Goal: Information Seeking & Learning: Learn about a topic

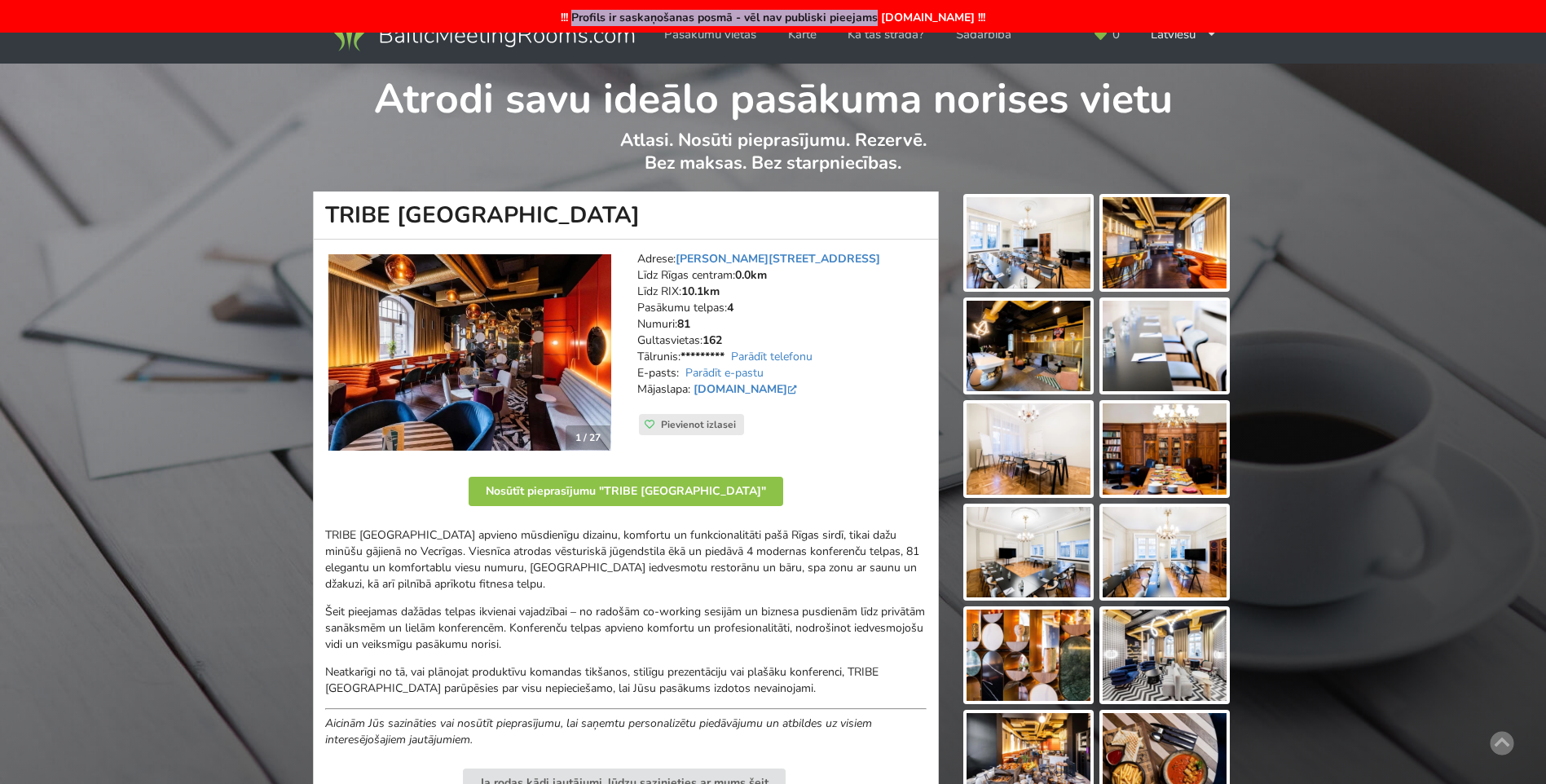
drag, startPoint x: 553, startPoint y: 11, endPoint x: 853, endPoint y: 11, distance: 300.0
click at [853, 11] on div "!!! Profils ir saskaņošanas posmā - vēl nav publiski pieejams [DOMAIN_NAME] !!!" at bounding box center [773, 16] width 1546 height 33
drag, startPoint x: 853, startPoint y: 11, endPoint x: 845, endPoint y: 13, distance: 8.2
copy div "Profils ir saskaņošanas posmā - vēl nav publiski pieejams"
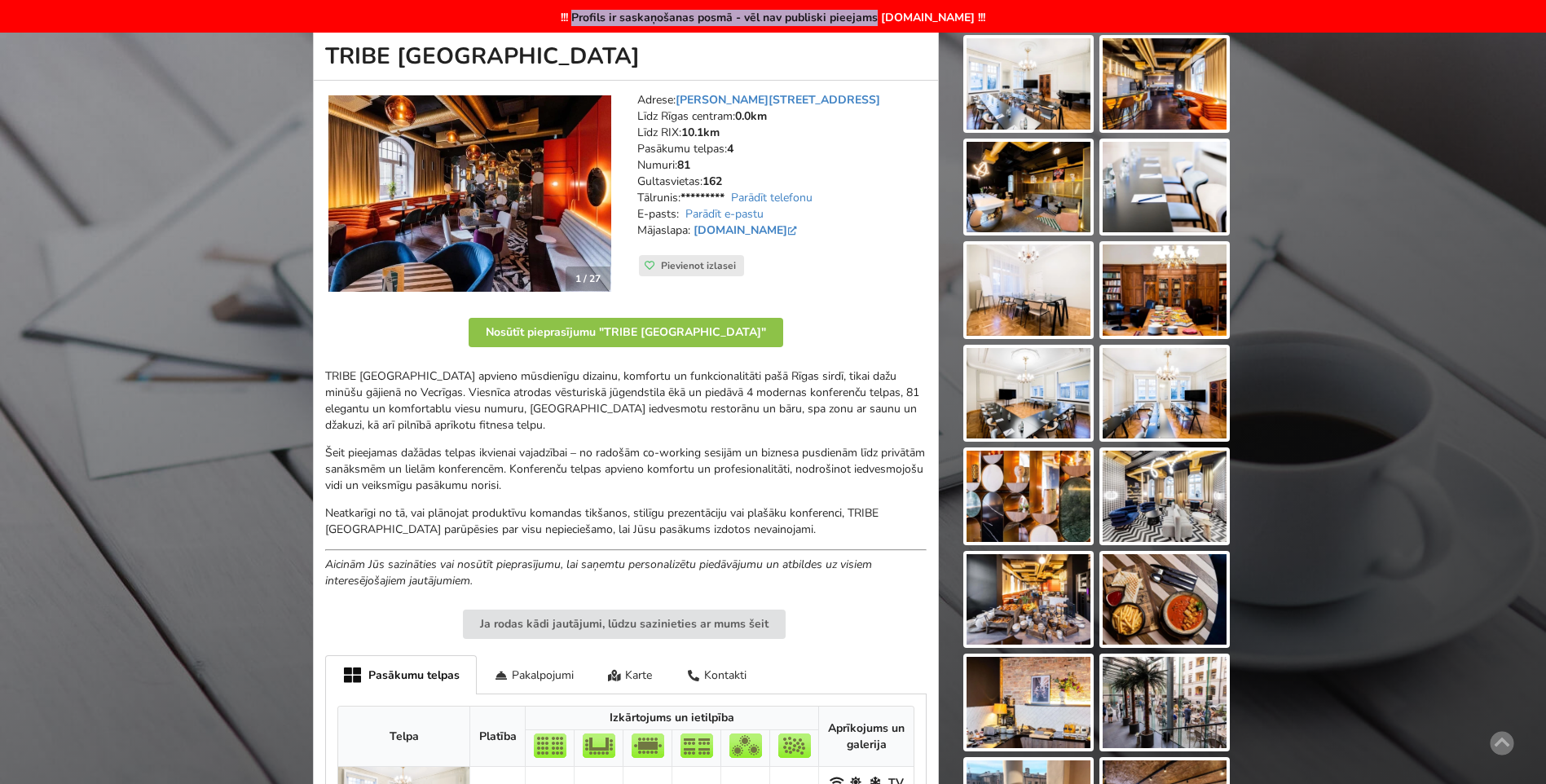
scroll to position [407, 0]
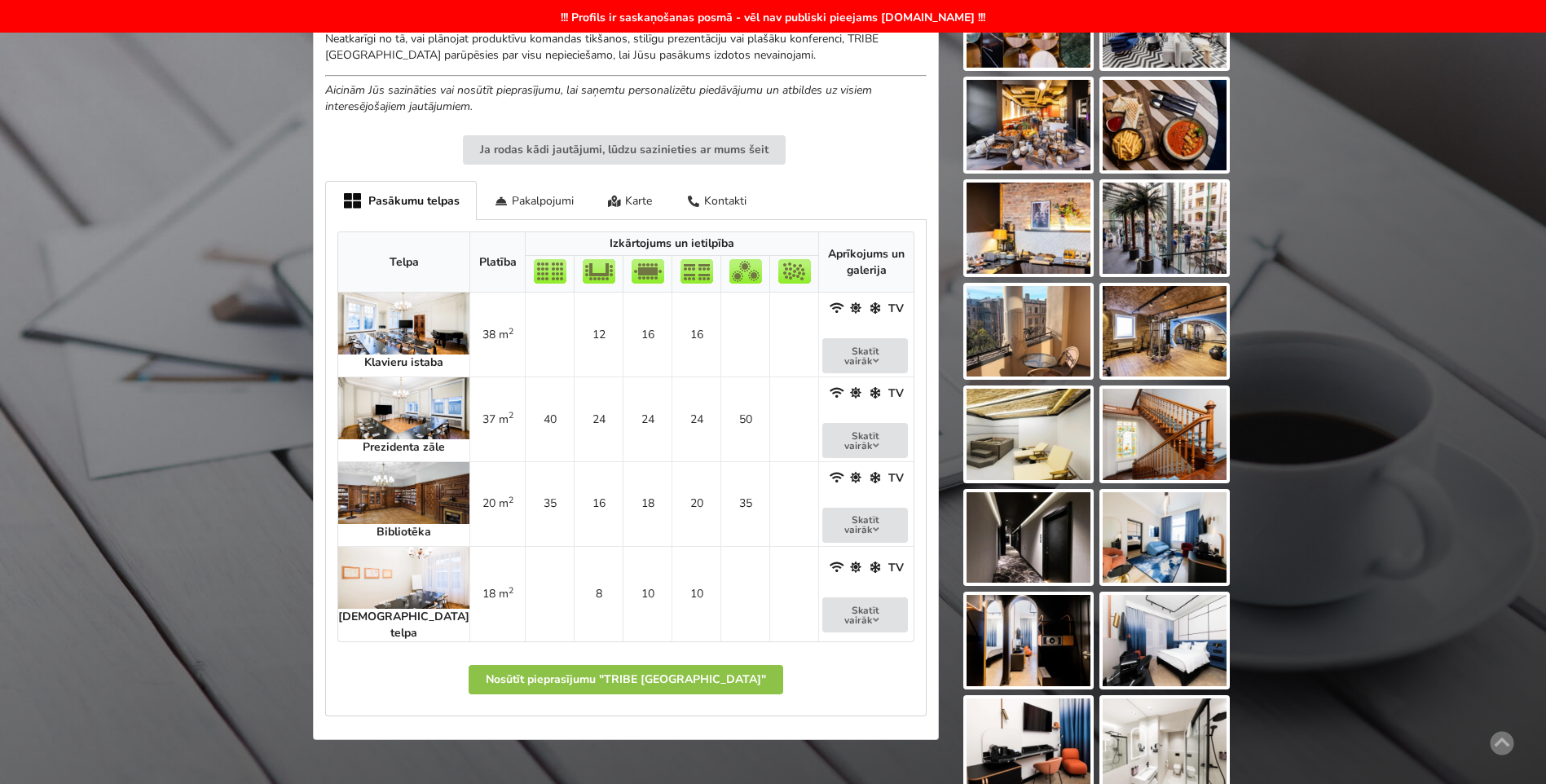
scroll to position [815, 0]
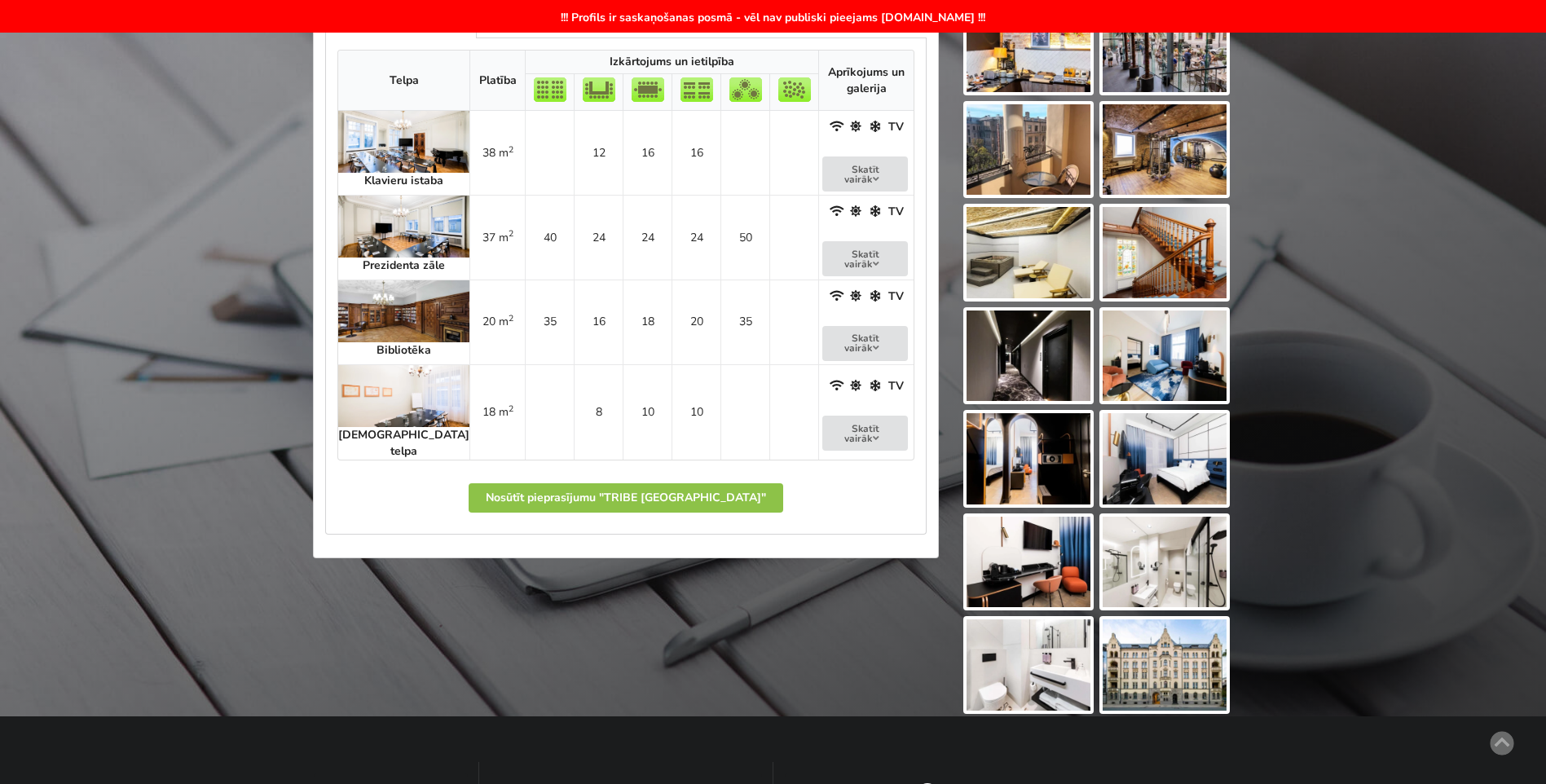
click at [388, 145] on img at bounding box center [404, 142] width 131 height 62
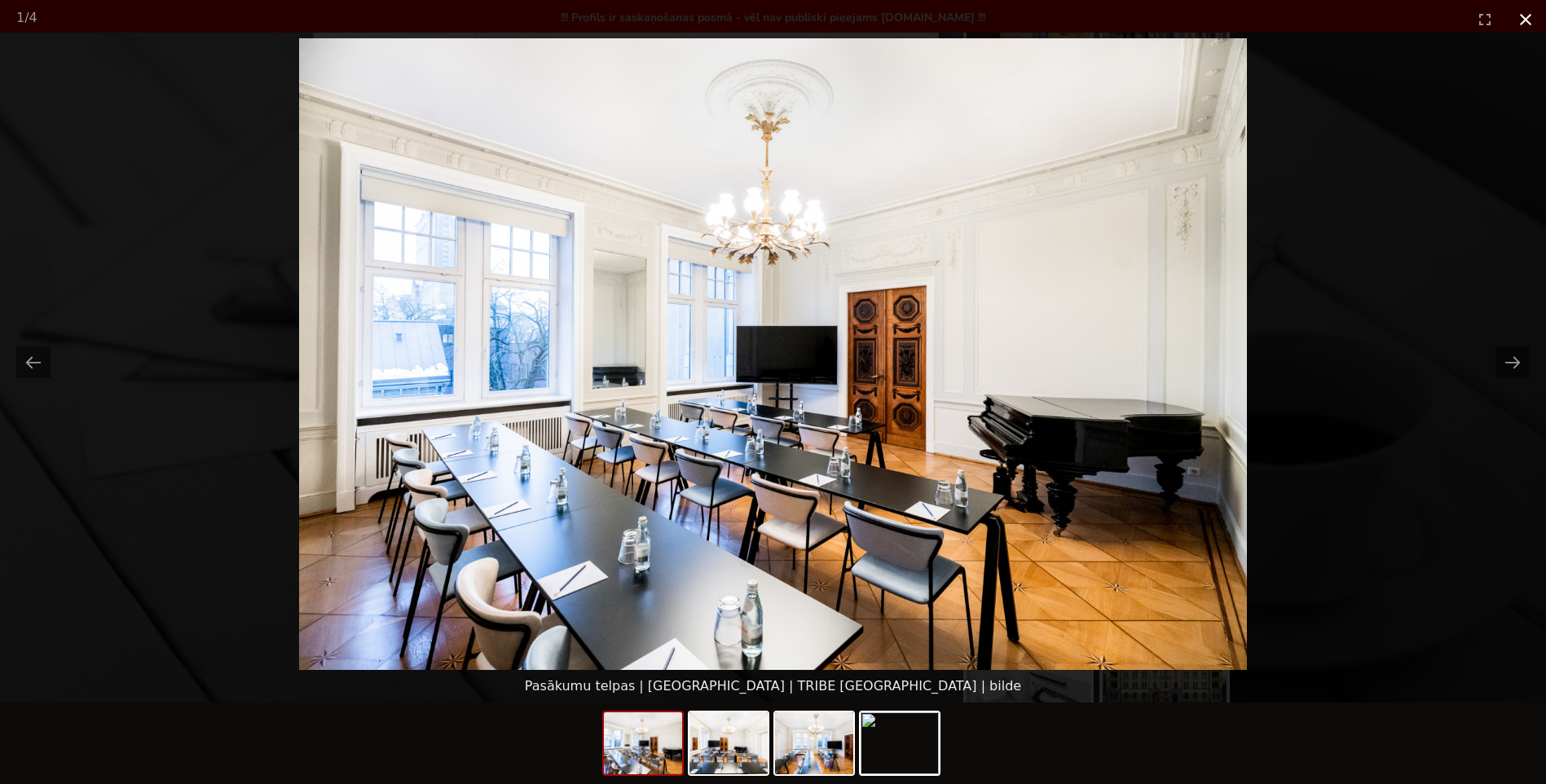
click at [1524, 14] on button "Close gallery" at bounding box center [1525, 19] width 41 height 38
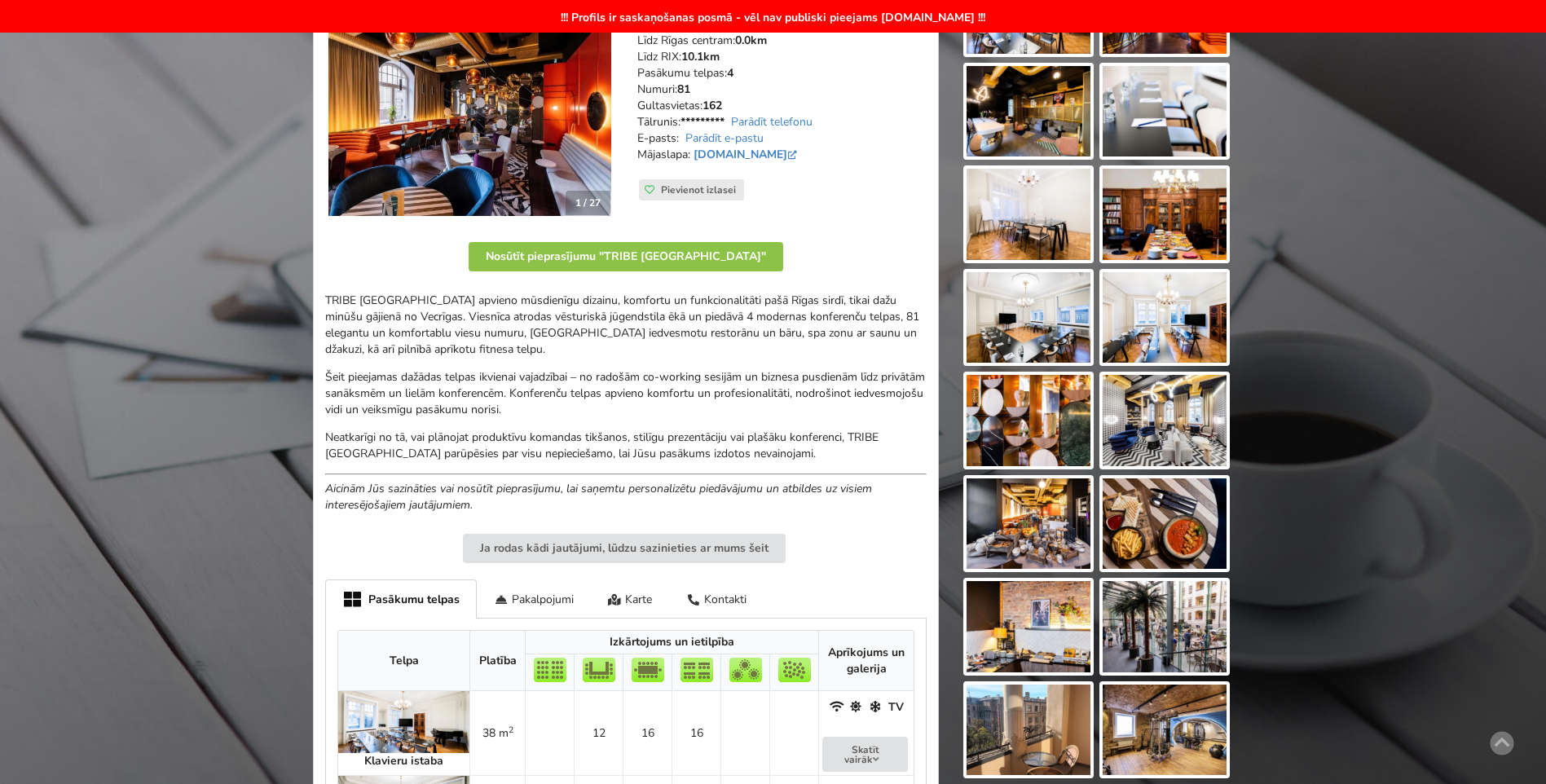
scroll to position [0, 0]
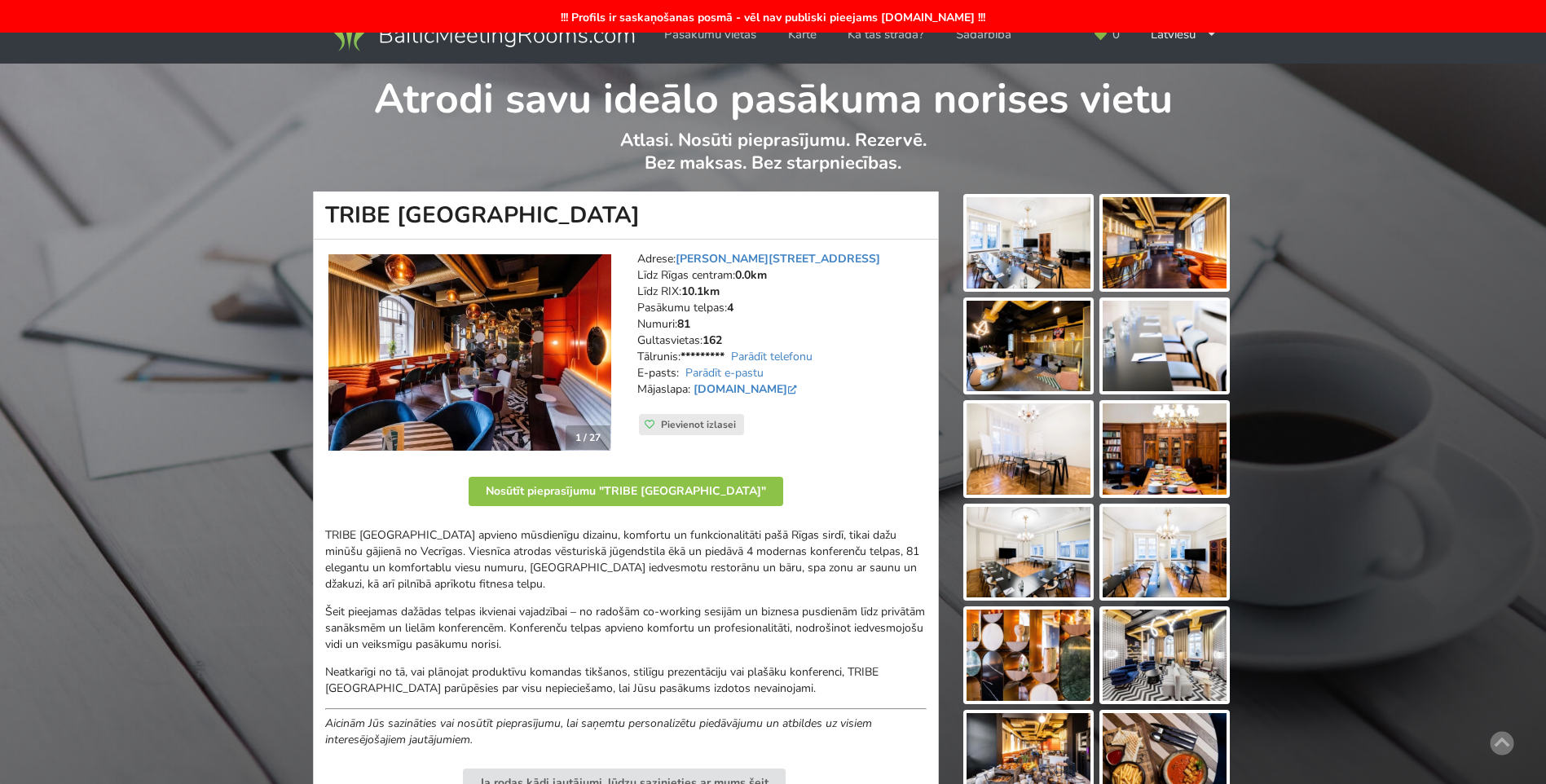
click at [436, 355] on img at bounding box center [469, 352] width 283 height 197
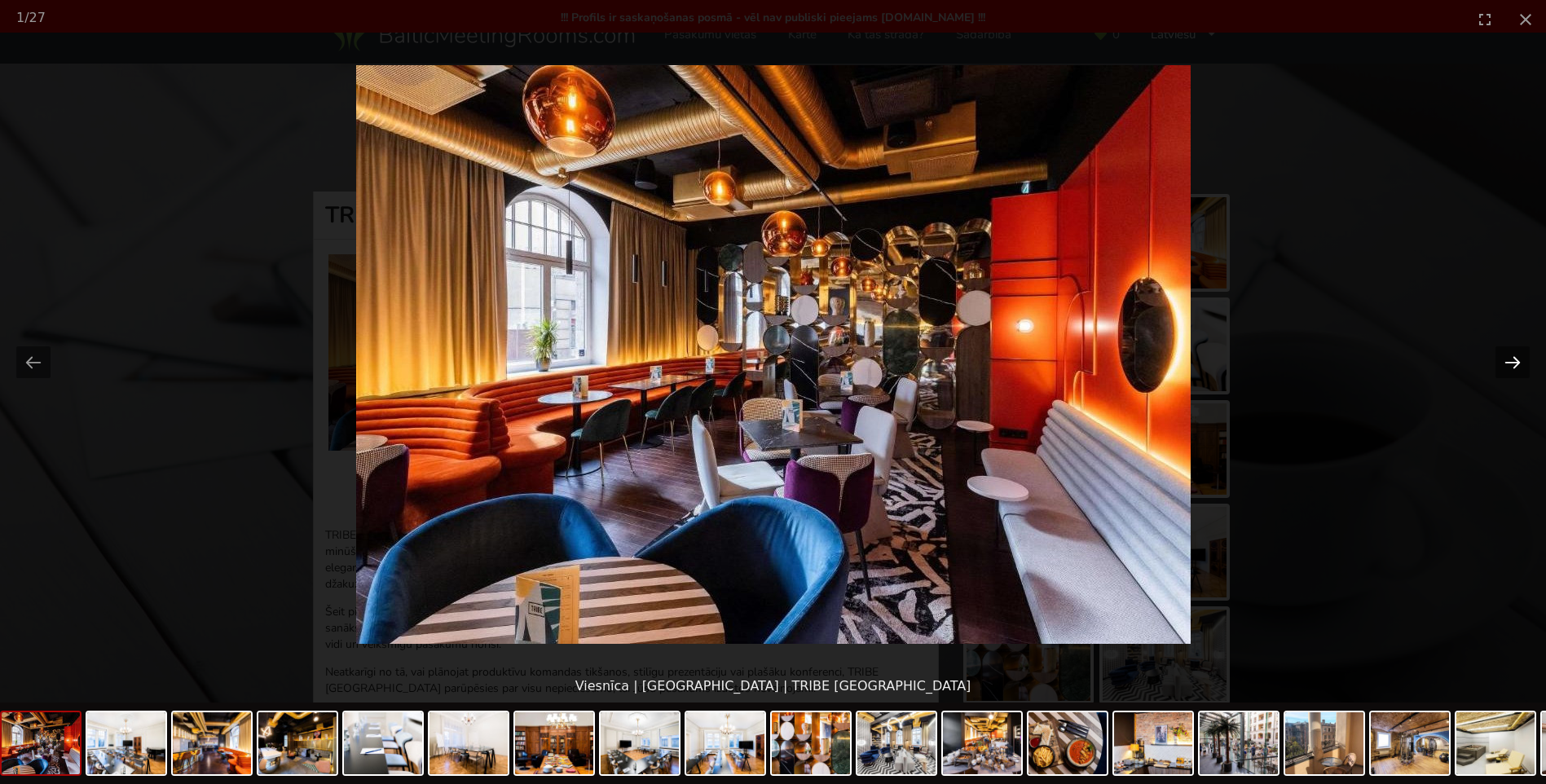
click at [1514, 359] on button "Next slide" at bounding box center [1512, 362] width 35 height 32
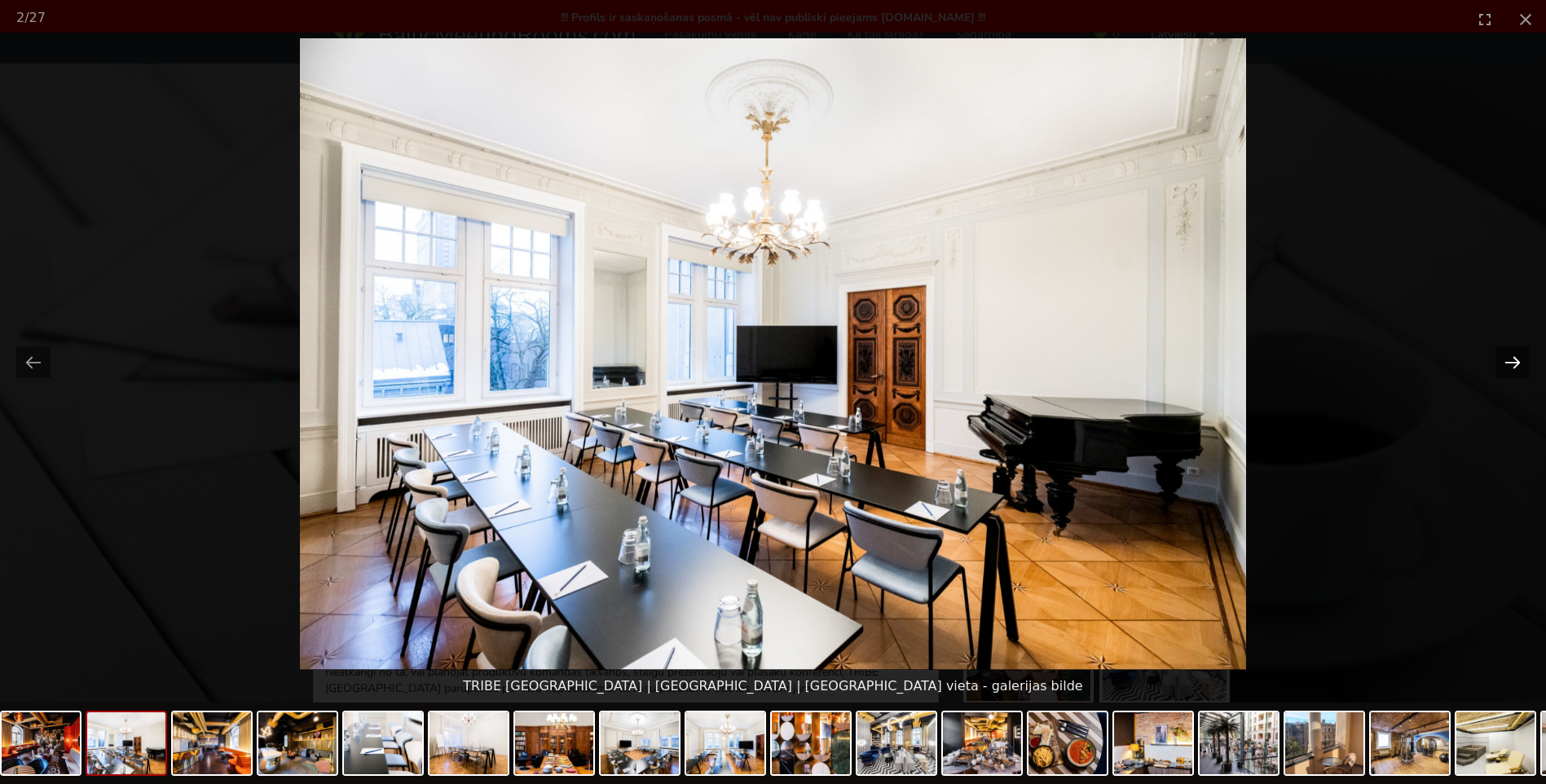
click at [1512, 360] on button "Next slide" at bounding box center [1512, 362] width 35 height 32
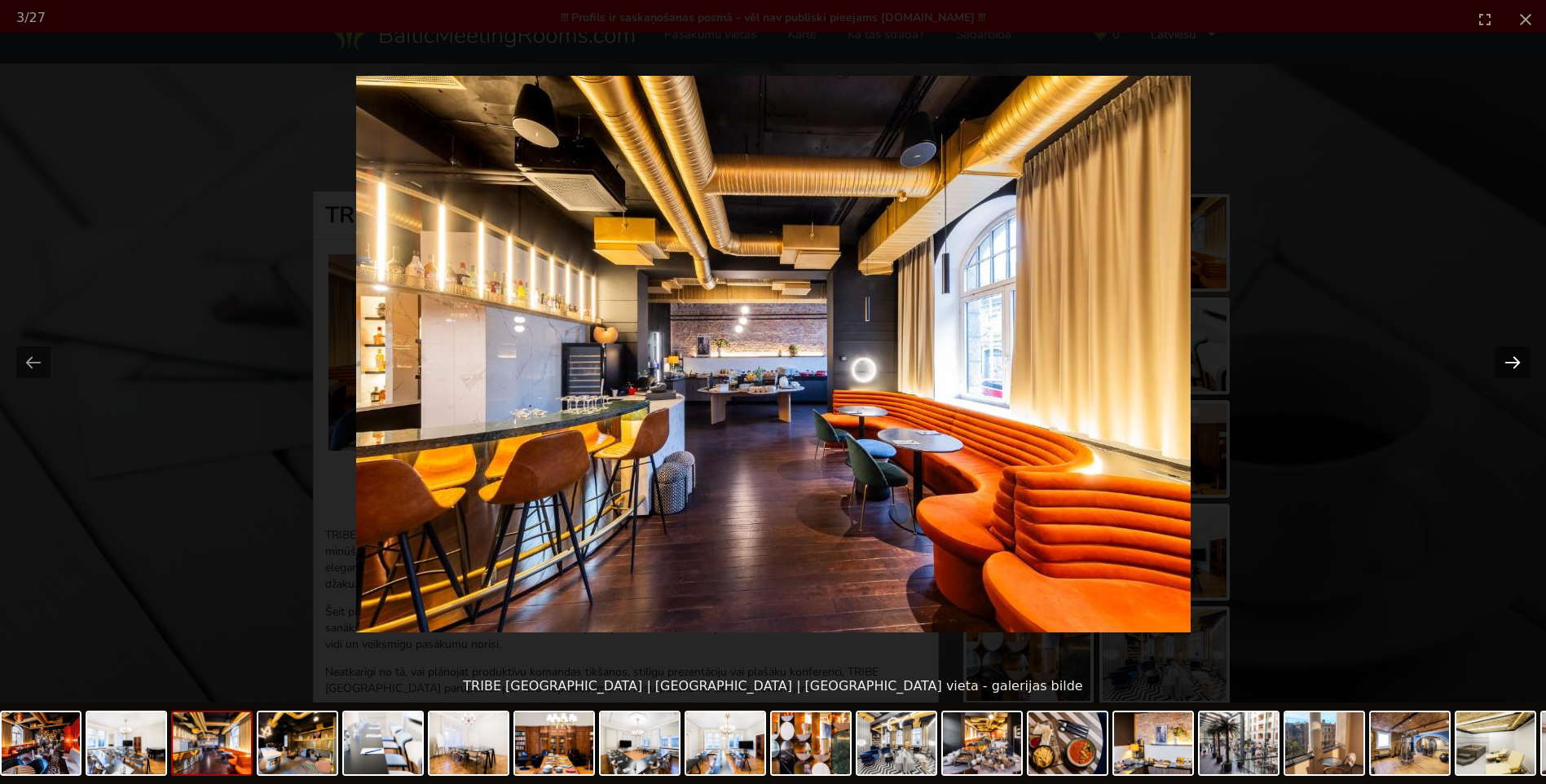
click at [1512, 360] on button "Next slide" at bounding box center [1512, 362] width 35 height 32
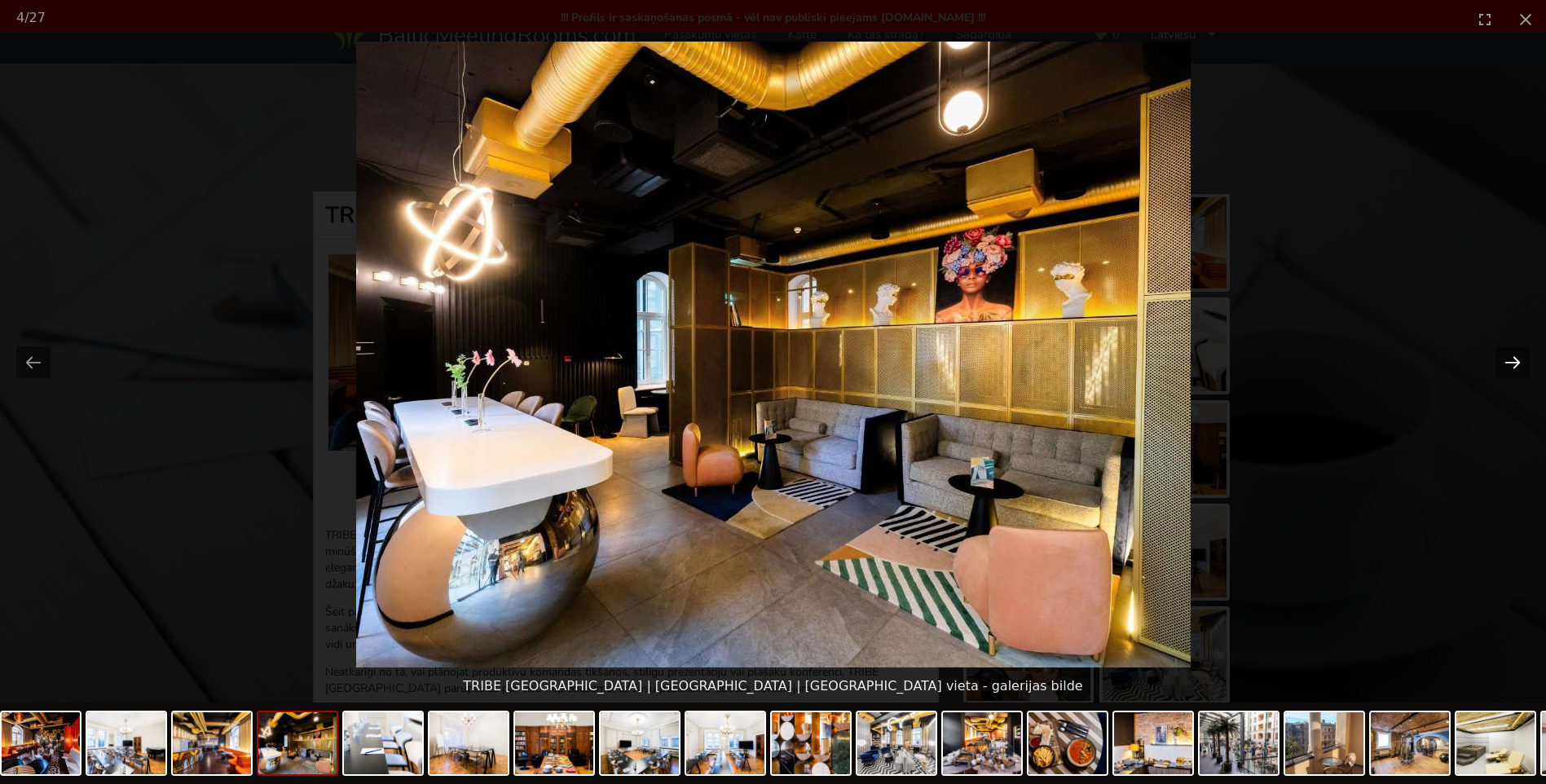
click at [1512, 360] on button "Next slide" at bounding box center [1512, 362] width 35 height 32
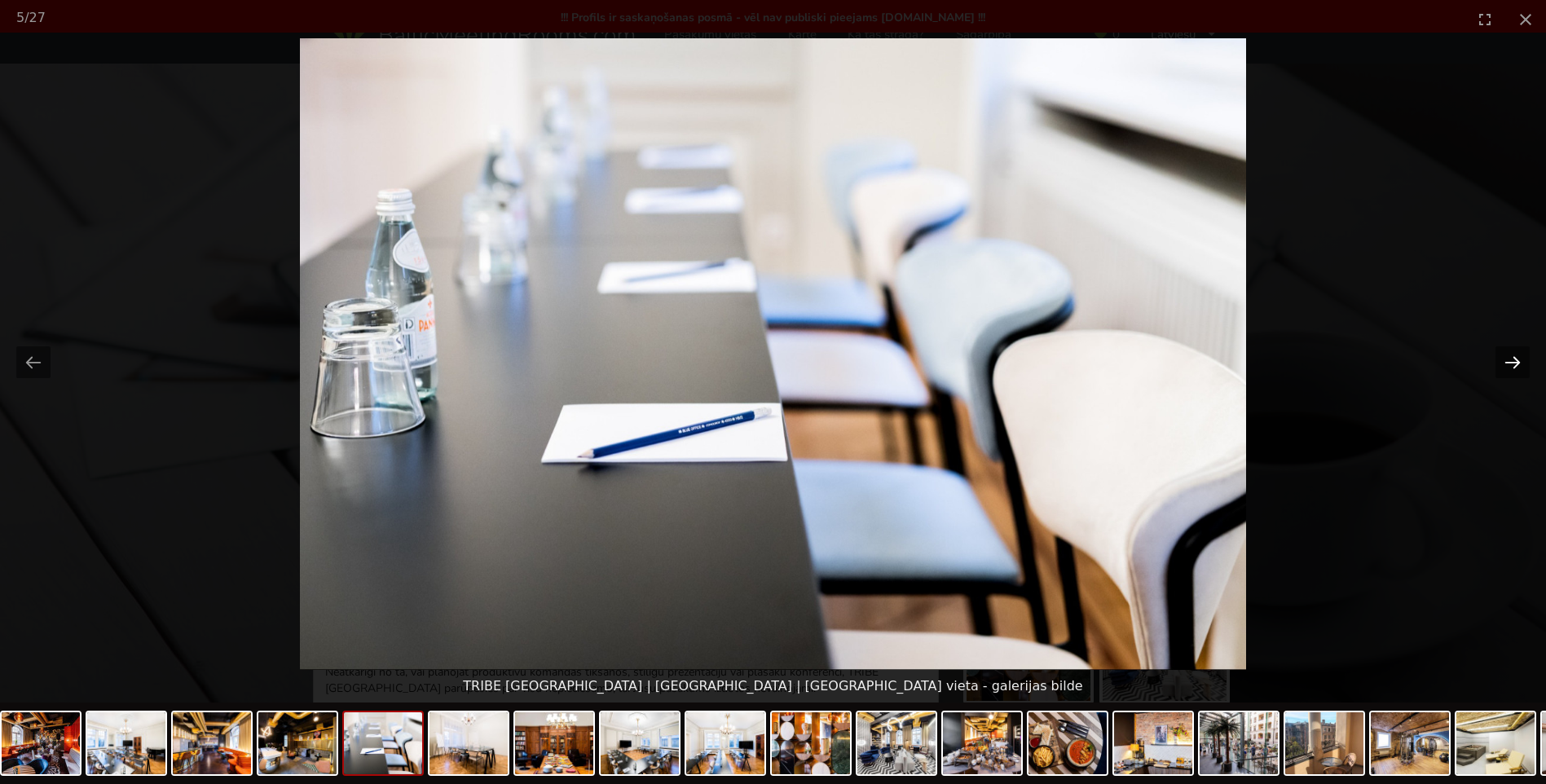
click at [1512, 360] on button "Next slide" at bounding box center [1512, 362] width 35 height 32
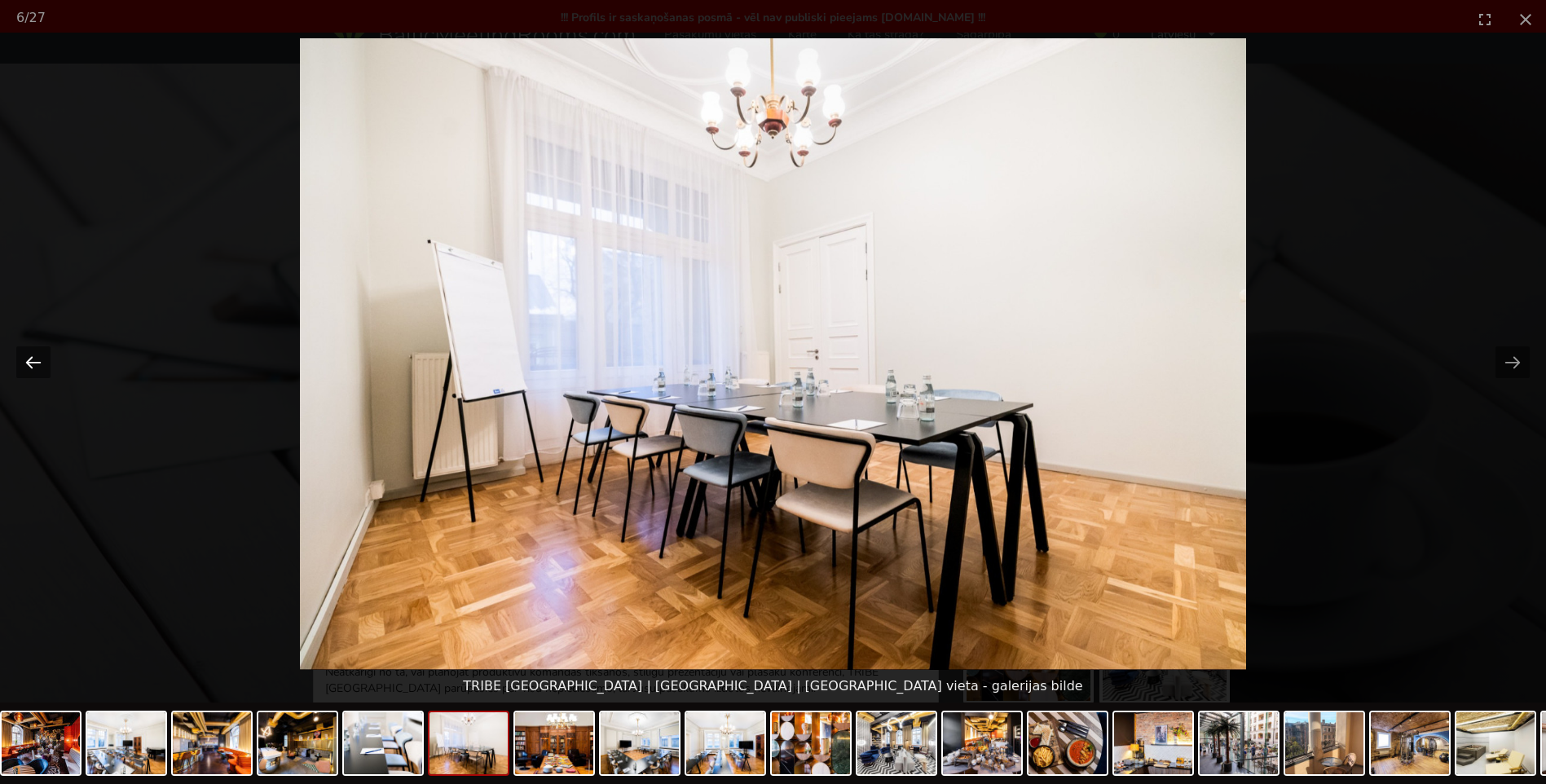
click at [29, 352] on button "Previous slide" at bounding box center [33, 362] width 35 height 32
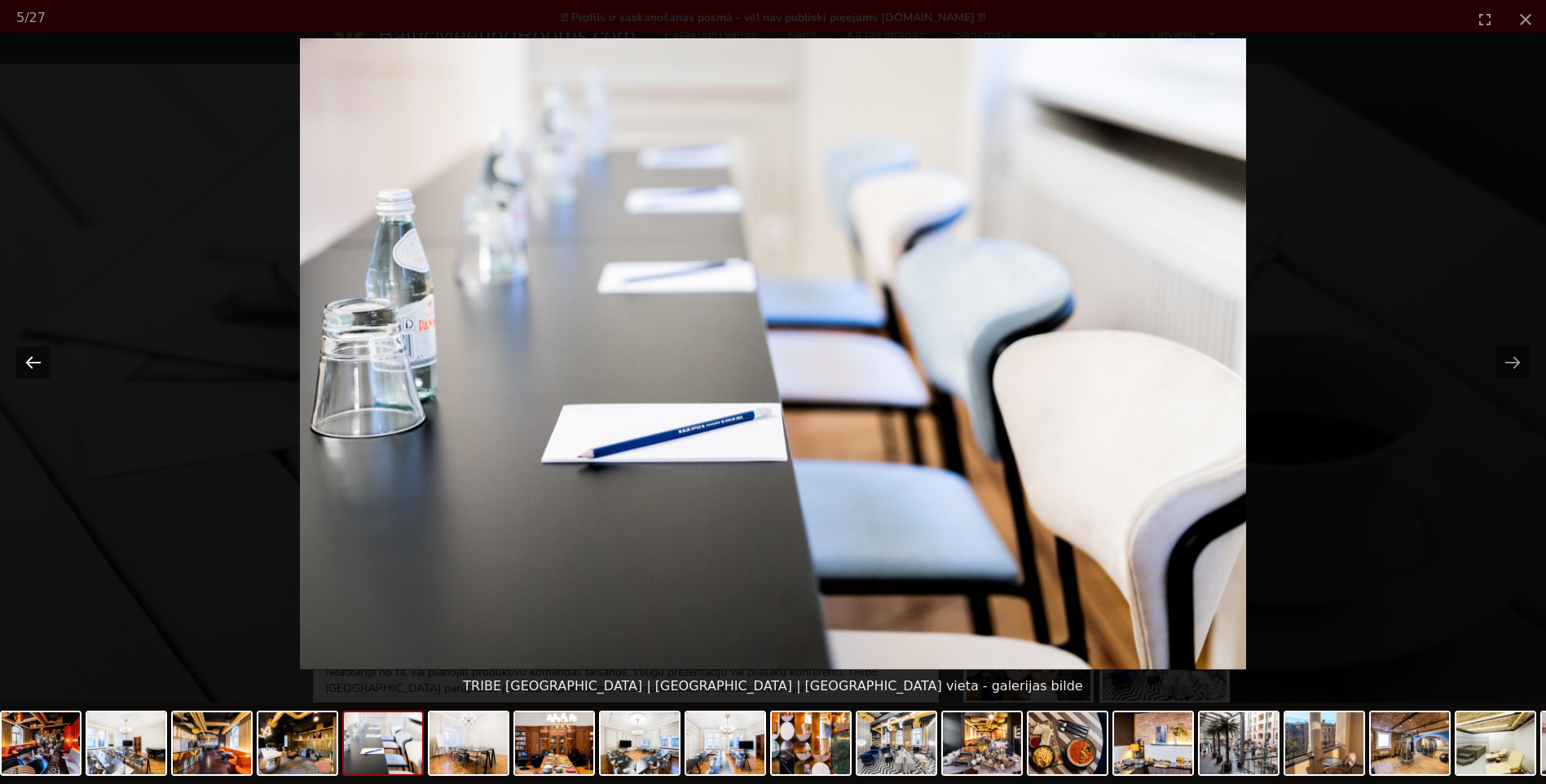
click at [42, 352] on button "Previous slide" at bounding box center [33, 362] width 35 height 32
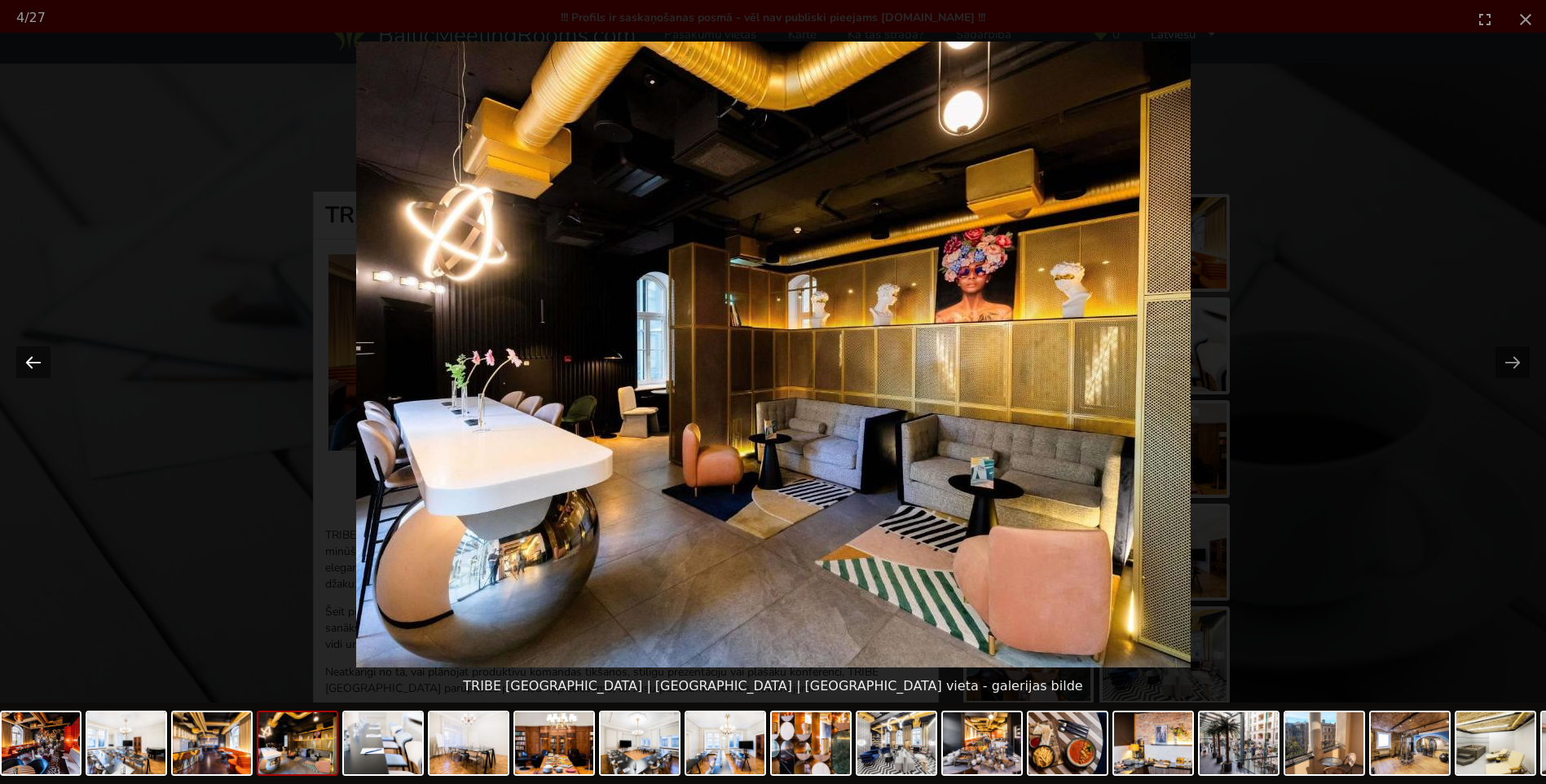
click at [42, 352] on button "Previous slide" at bounding box center [33, 362] width 35 height 32
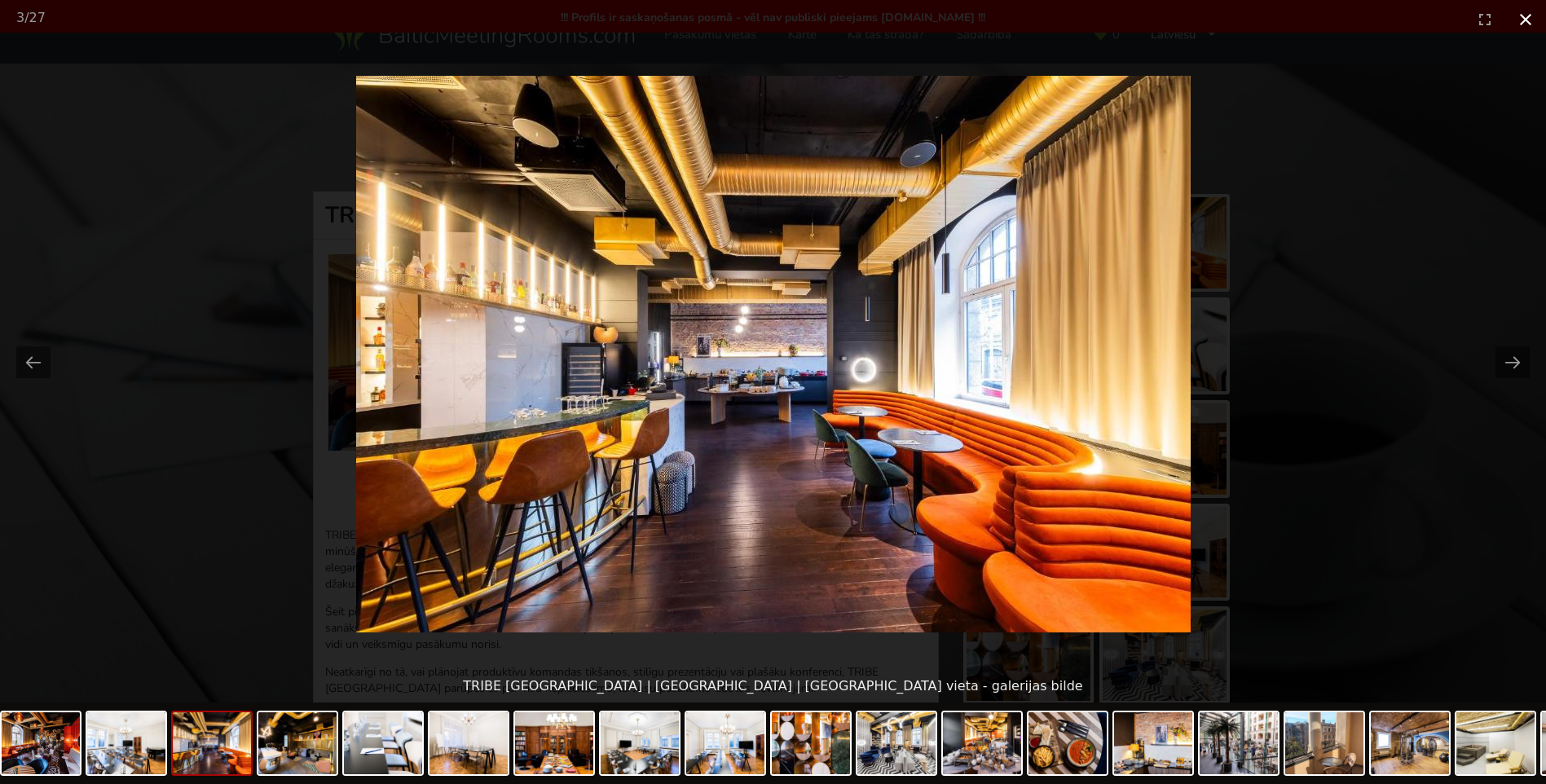
click at [1524, 19] on button "Close gallery" at bounding box center [1525, 19] width 41 height 38
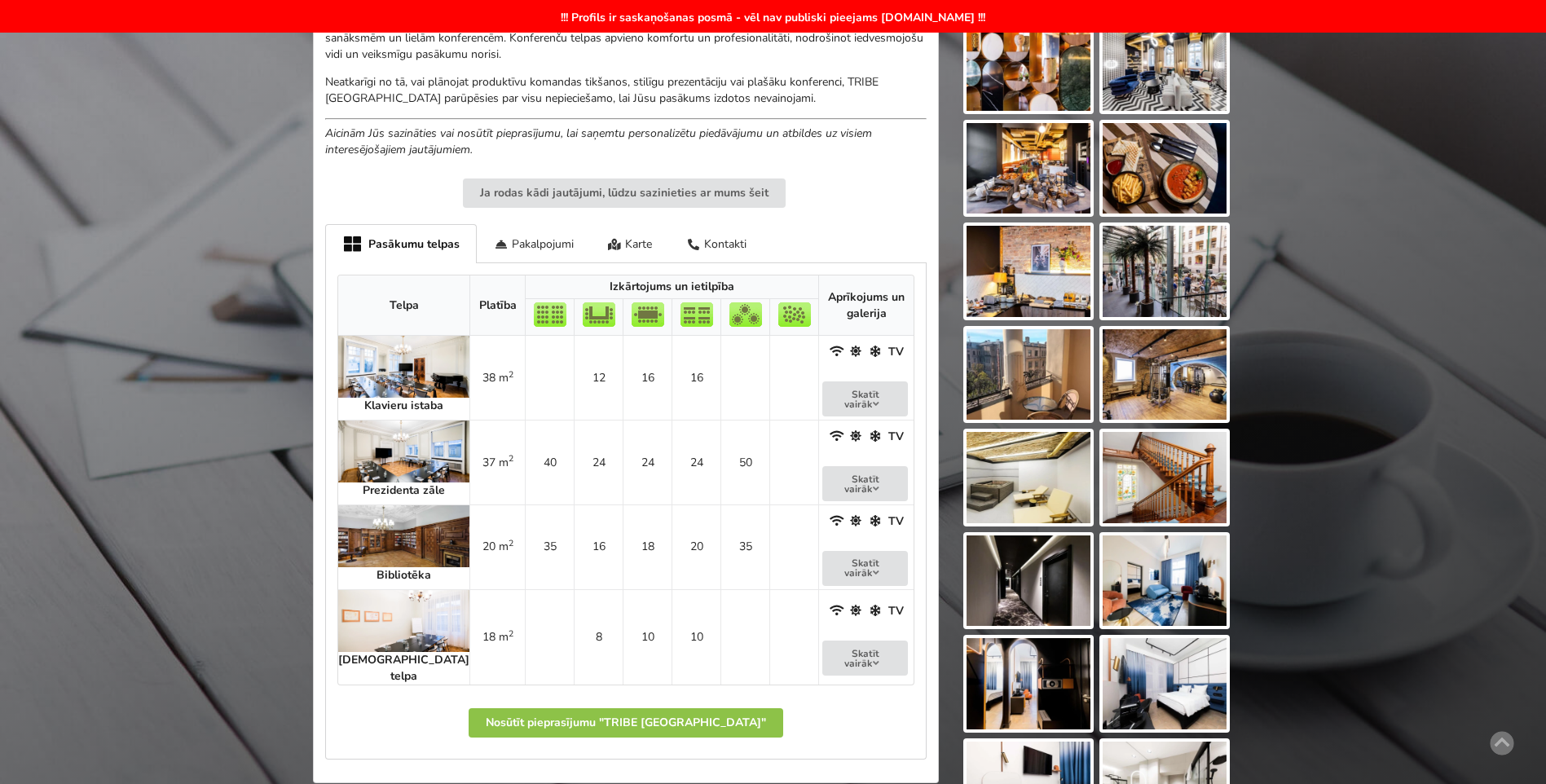
scroll to position [652, 0]
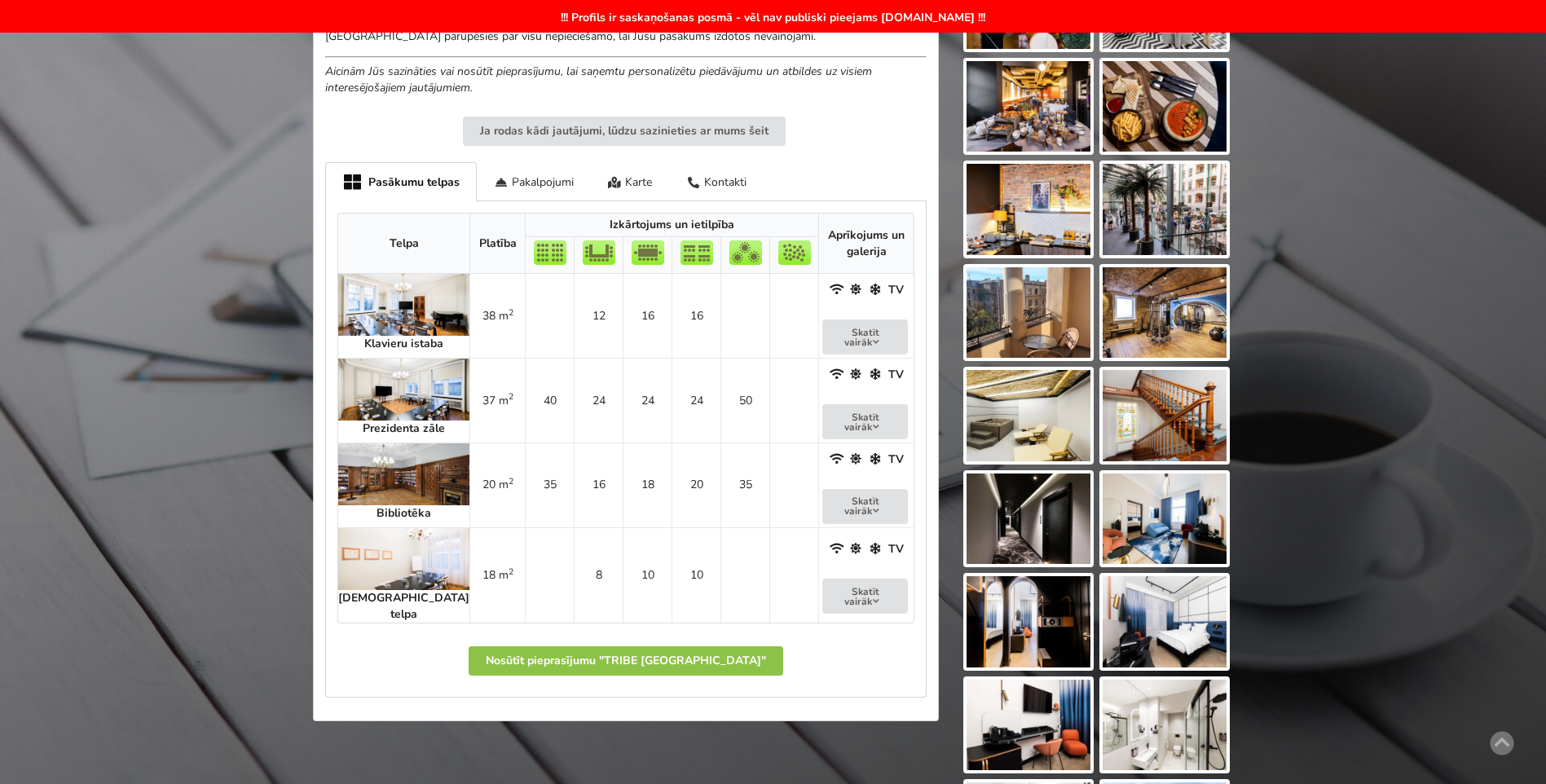
click at [379, 466] on img at bounding box center [404, 474] width 131 height 62
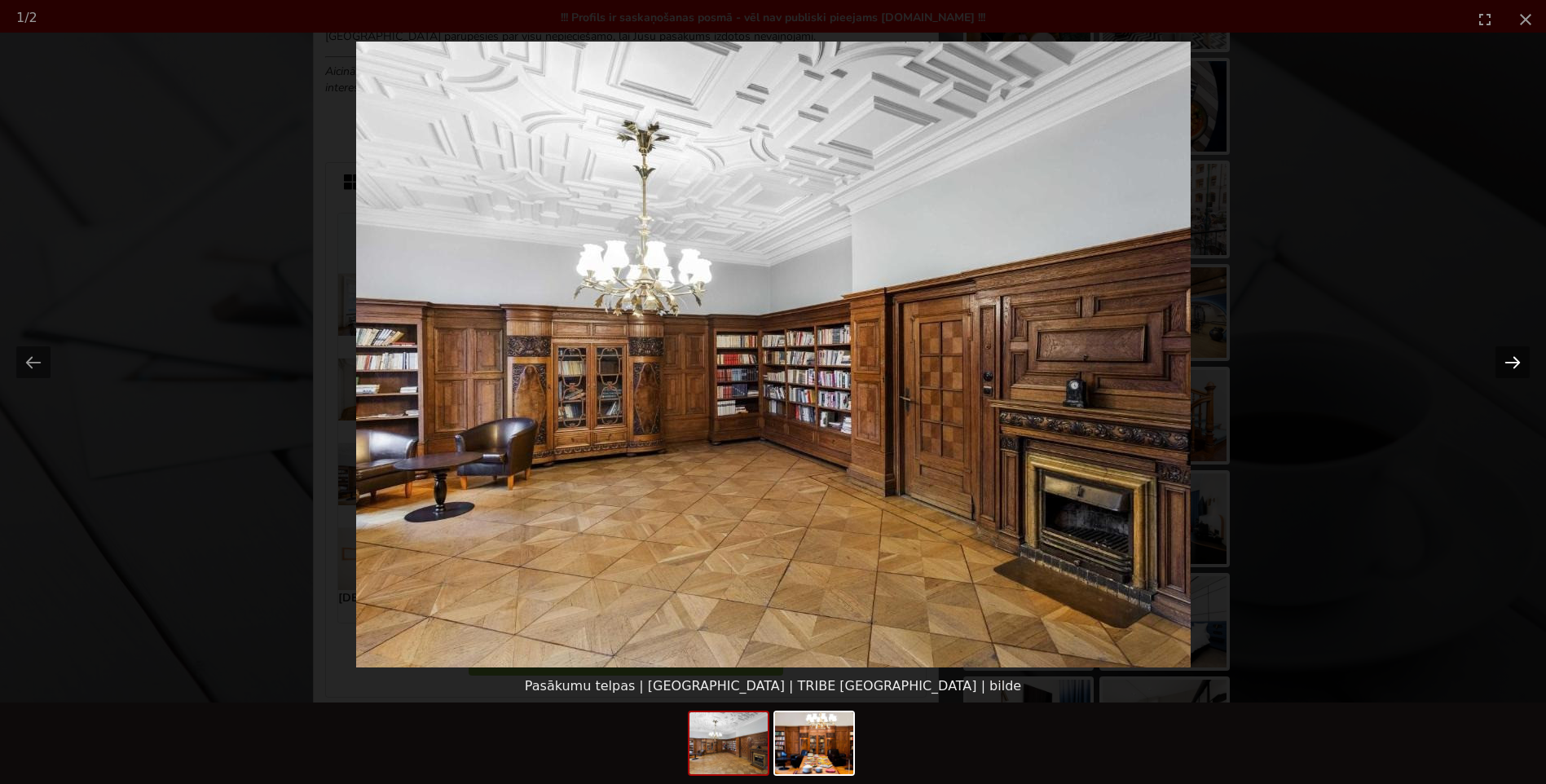
click at [1510, 359] on button "Next slide" at bounding box center [1512, 362] width 35 height 32
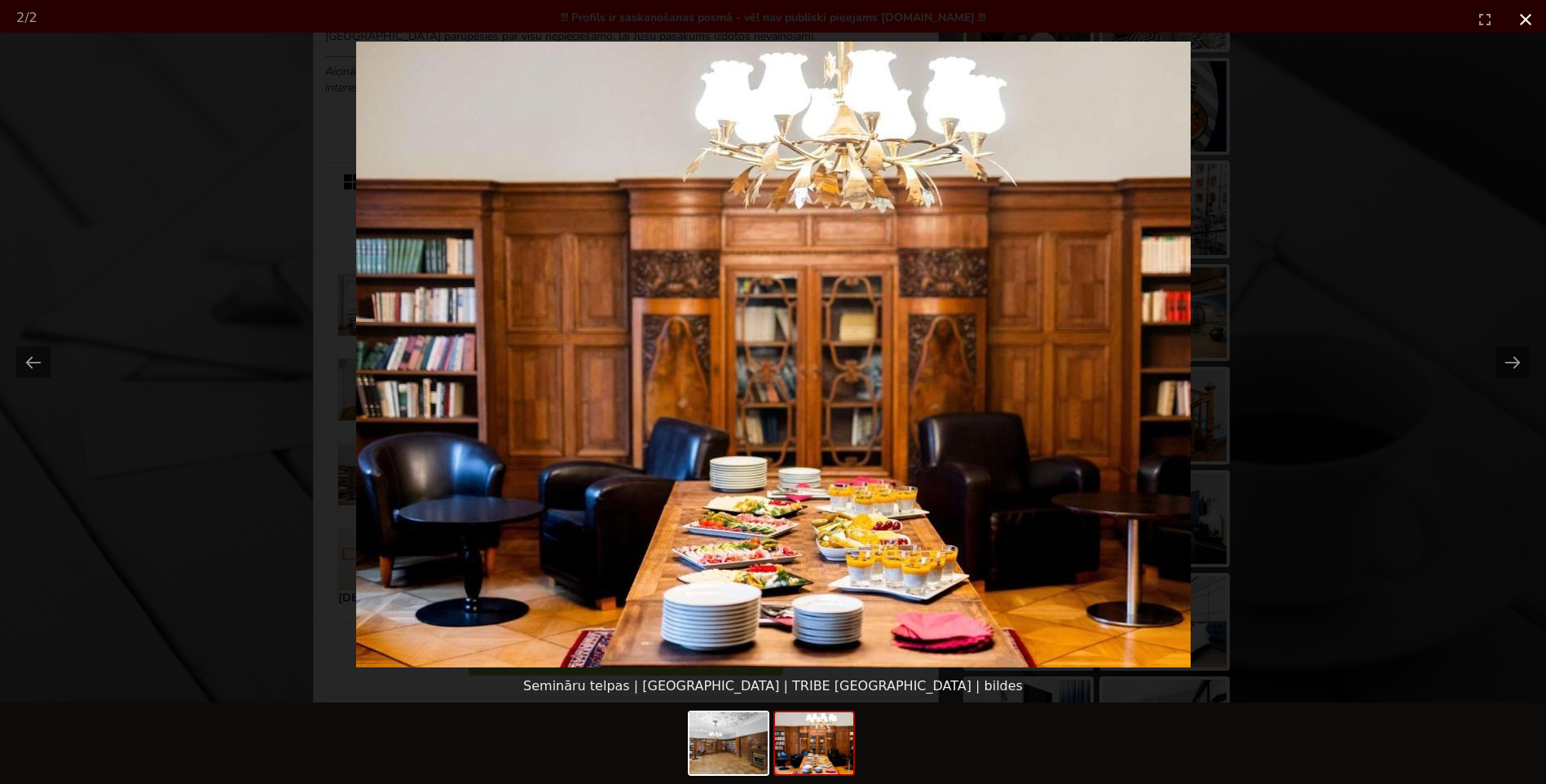
click at [1523, 20] on button "Close gallery" at bounding box center [1525, 19] width 41 height 38
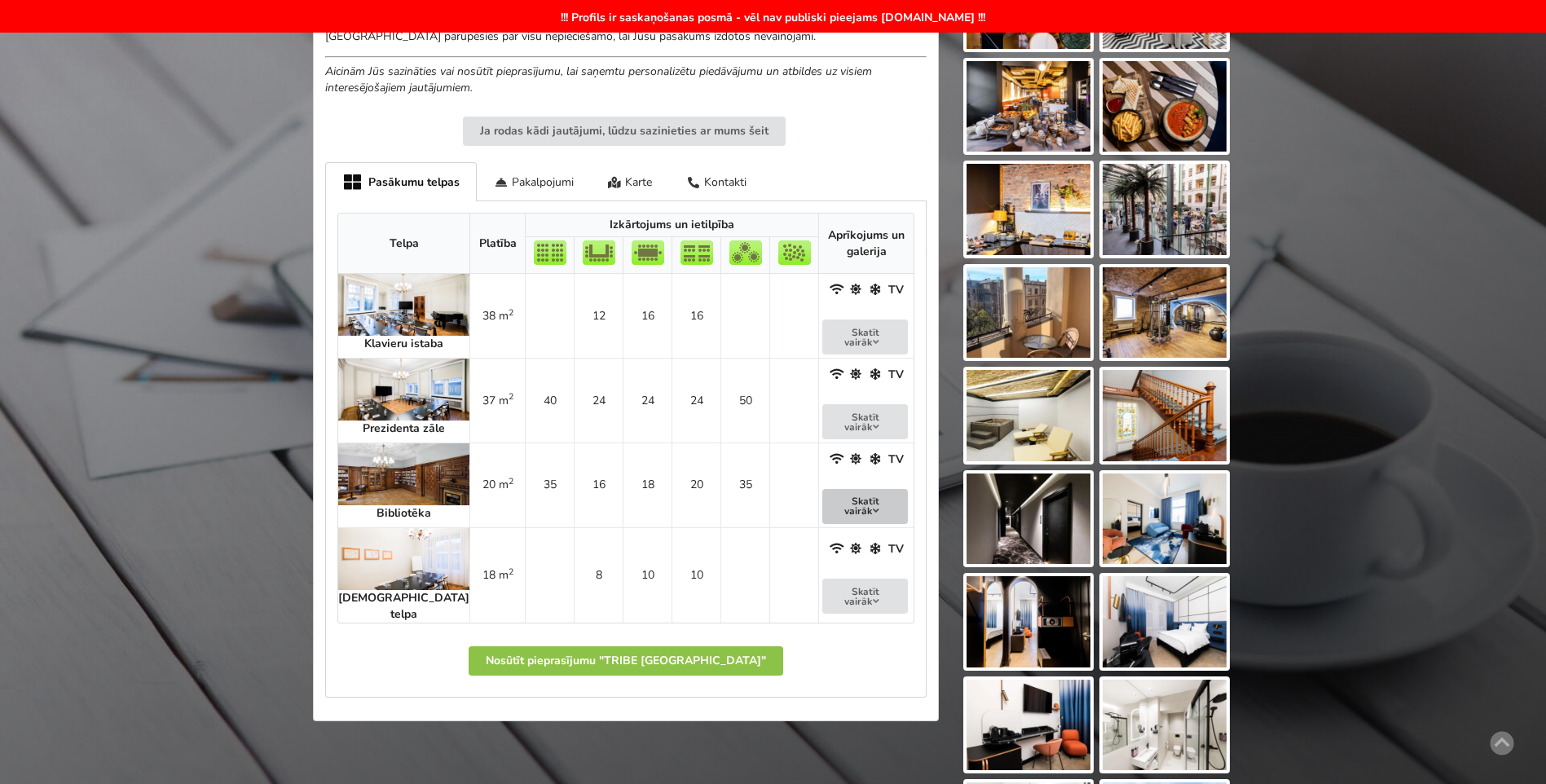
click at [830, 491] on button "Skatīt vairāk" at bounding box center [865, 506] width 86 height 35
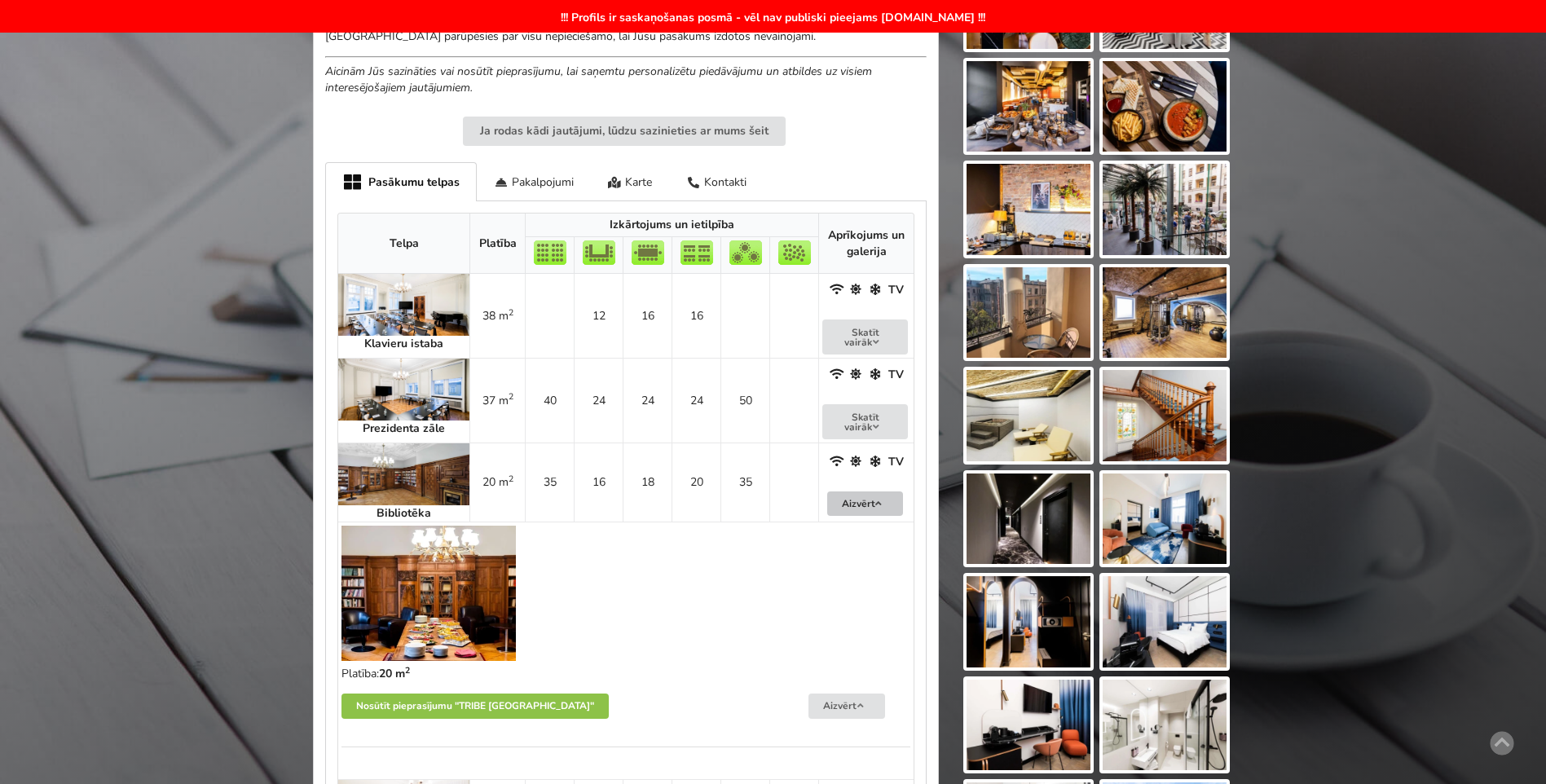
click at [851, 499] on button "Aizvērt" at bounding box center [865, 503] width 76 height 25
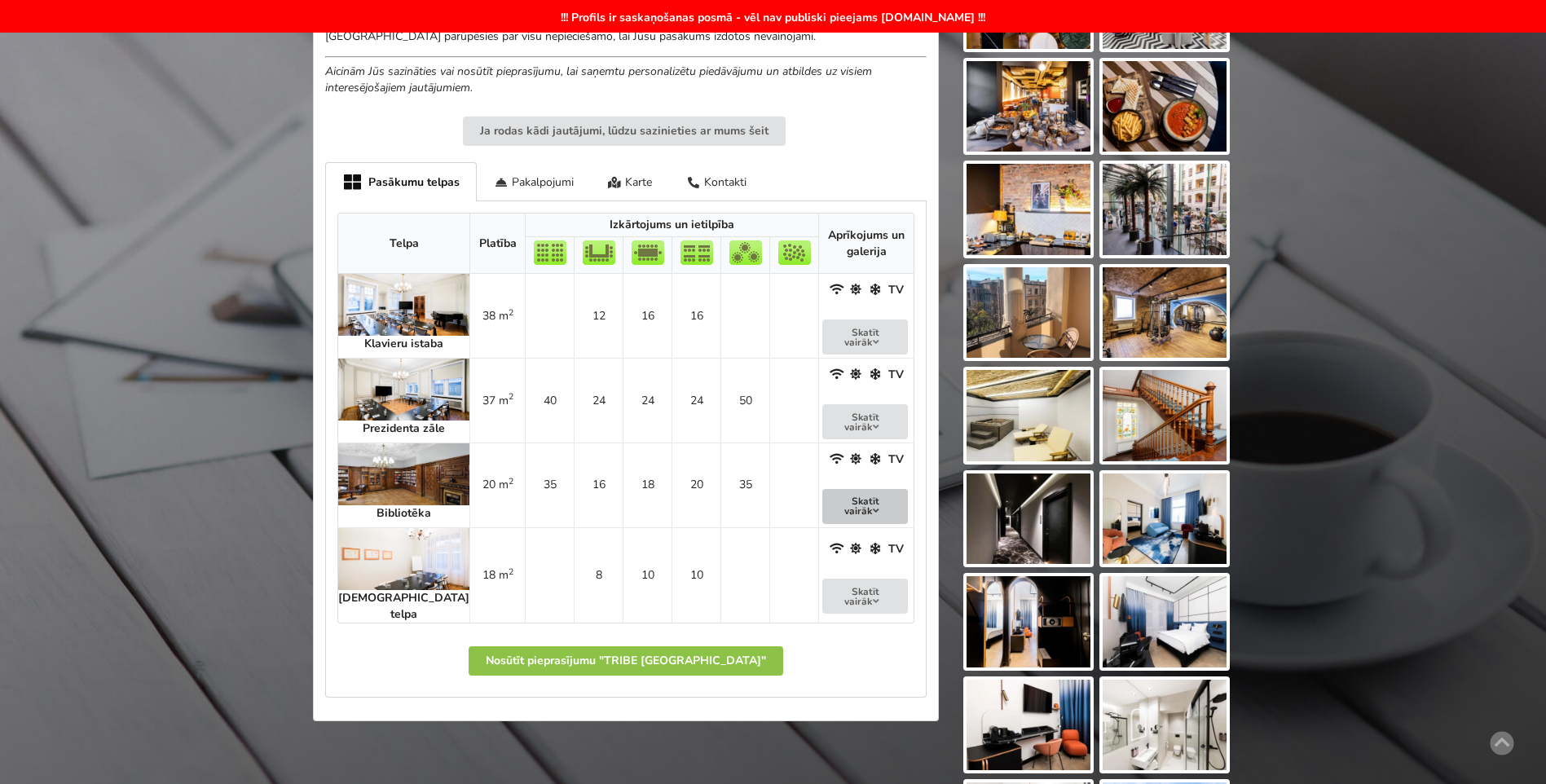
click at [845, 488] on button "Skatīt vairāk" at bounding box center [865, 506] width 86 height 35
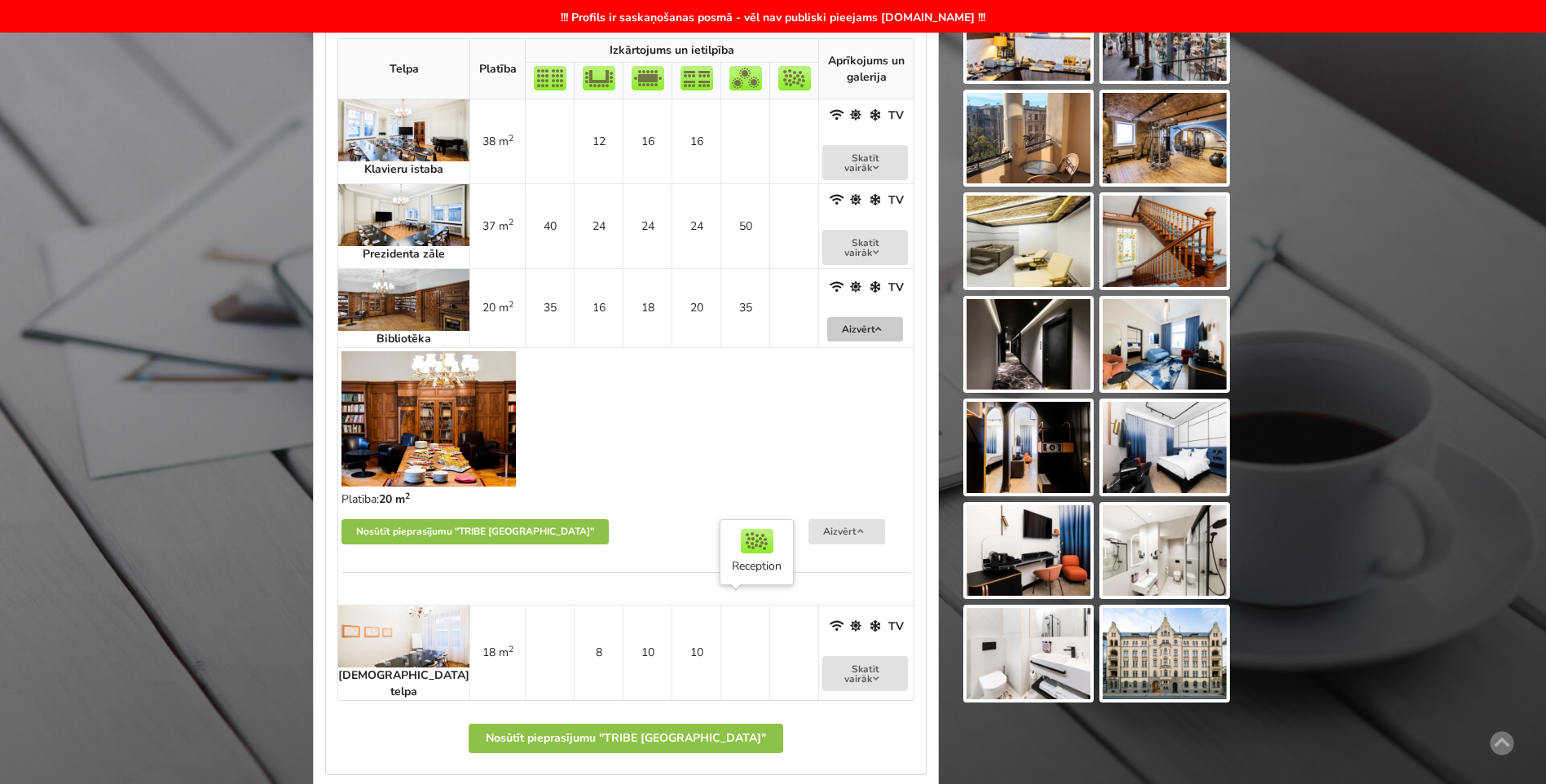
scroll to position [734, 0]
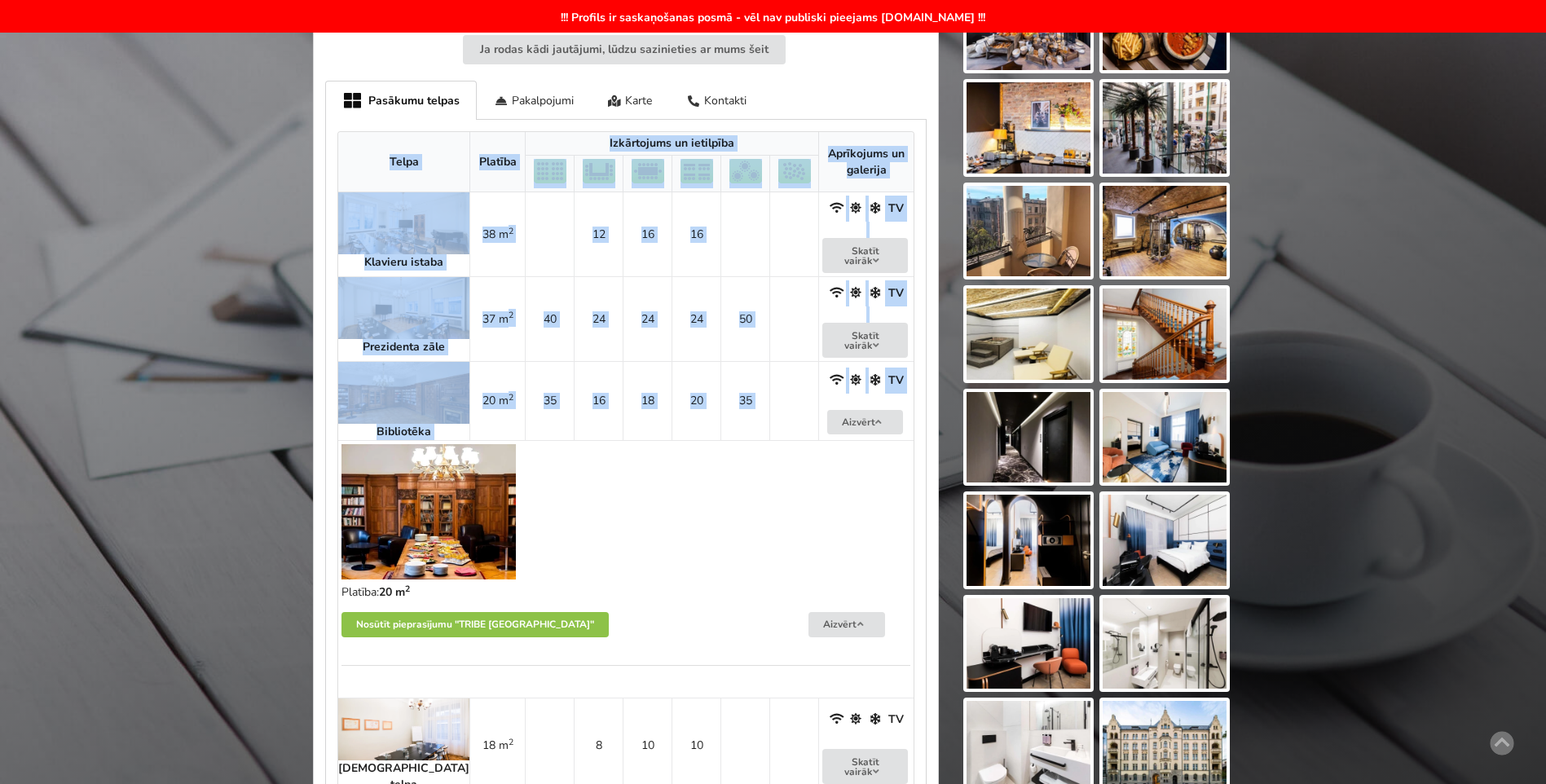
drag, startPoint x: 346, startPoint y: 145, endPoint x: 771, endPoint y: 392, distance: 491.6
click at [771, 392] on table "Telpa Platība Izkārtojums un ietilpība Aprīkojums un galerija Klavieru istaba 3…" at bounding box center [626, 462] width 577 height 663
copy table "Telpa Platība Izkārtojums un ietilpība Aprīkojums un galerija Klavieru istaba 3…"
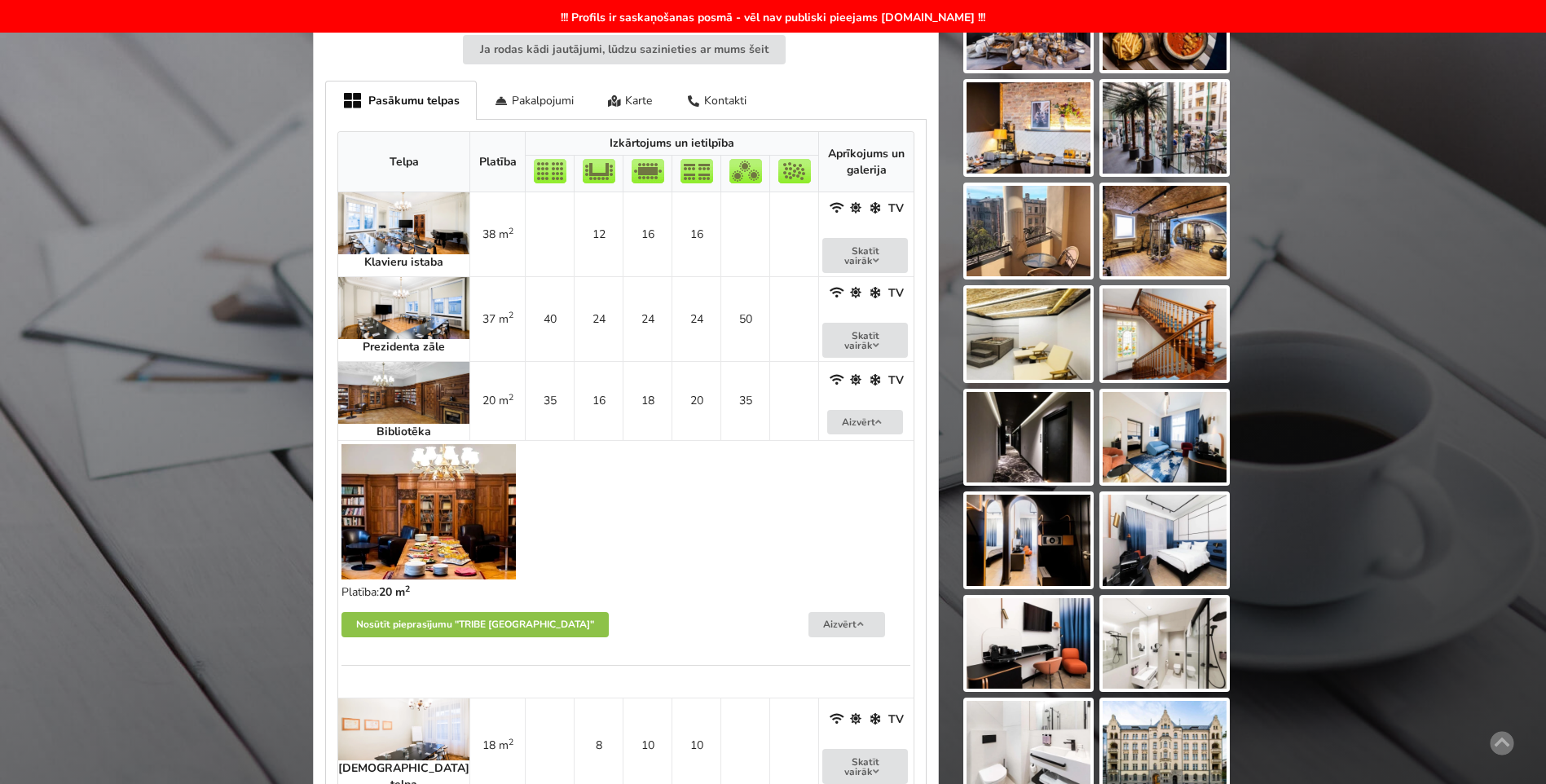
click at [705, 528] on div at bounding box center [626, 514] width 592 height 163
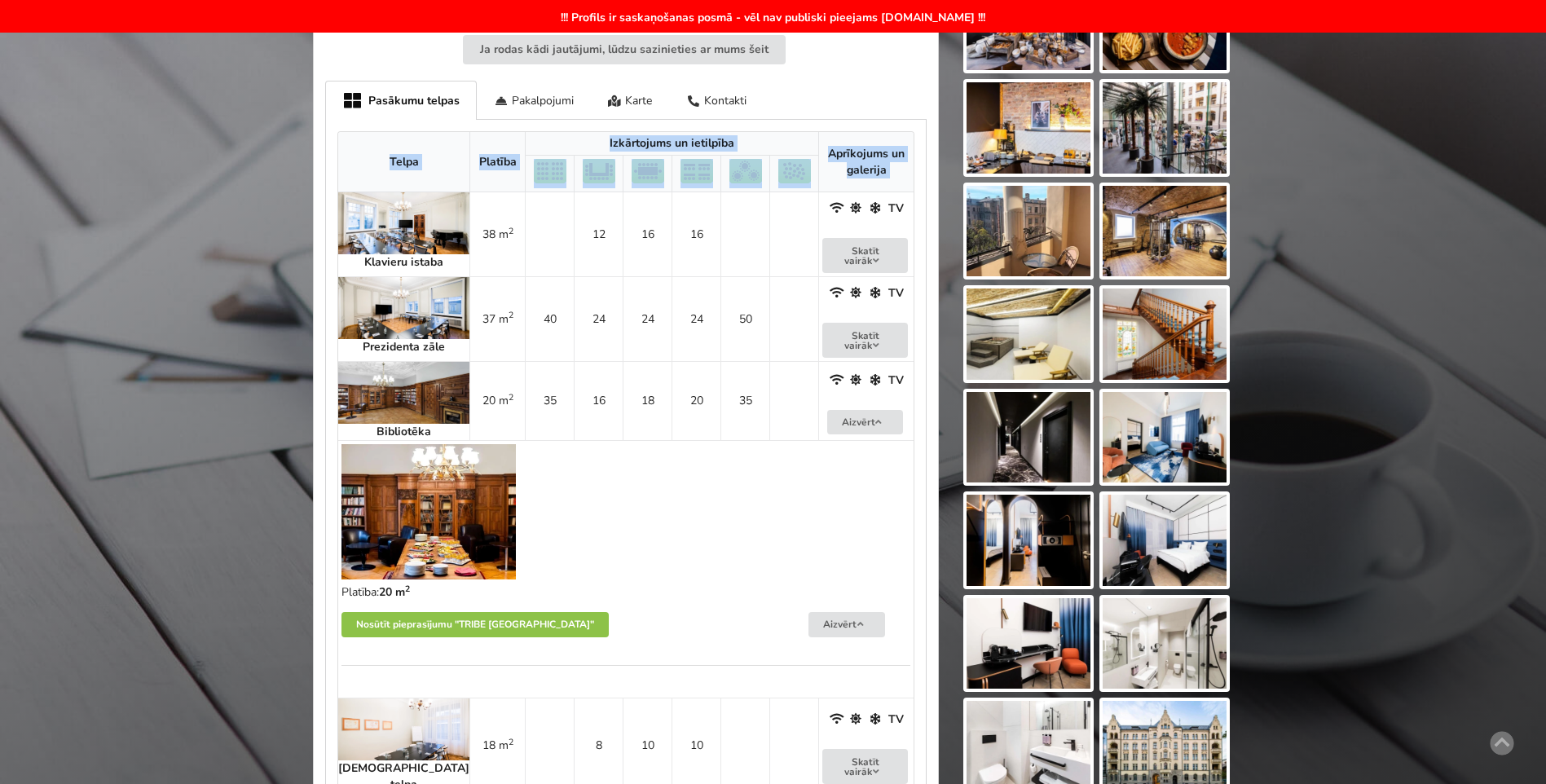
drag, startPoint x: 361, startPoint y: 153, endPoint x: 766, endPoint y: 172, distance: 405.4
click at [766, 172] on thead "Telpa Platība Izkārtojums un ietilpība Aprīkojums un galerija" at bounding box center [626, 162] width 575 height 61
drag, startPoint x: 766, startPoint y: 172, endPoint x: 656, endPoint y: 147, distance: 112.8
copy thead "Telpa Platība Izkārtojums un ietilpība Aprīkojums un galerija"
click at [822, 252] on button "Skatīt vairāk" at bounding box center [865, 255] width 86 height 35
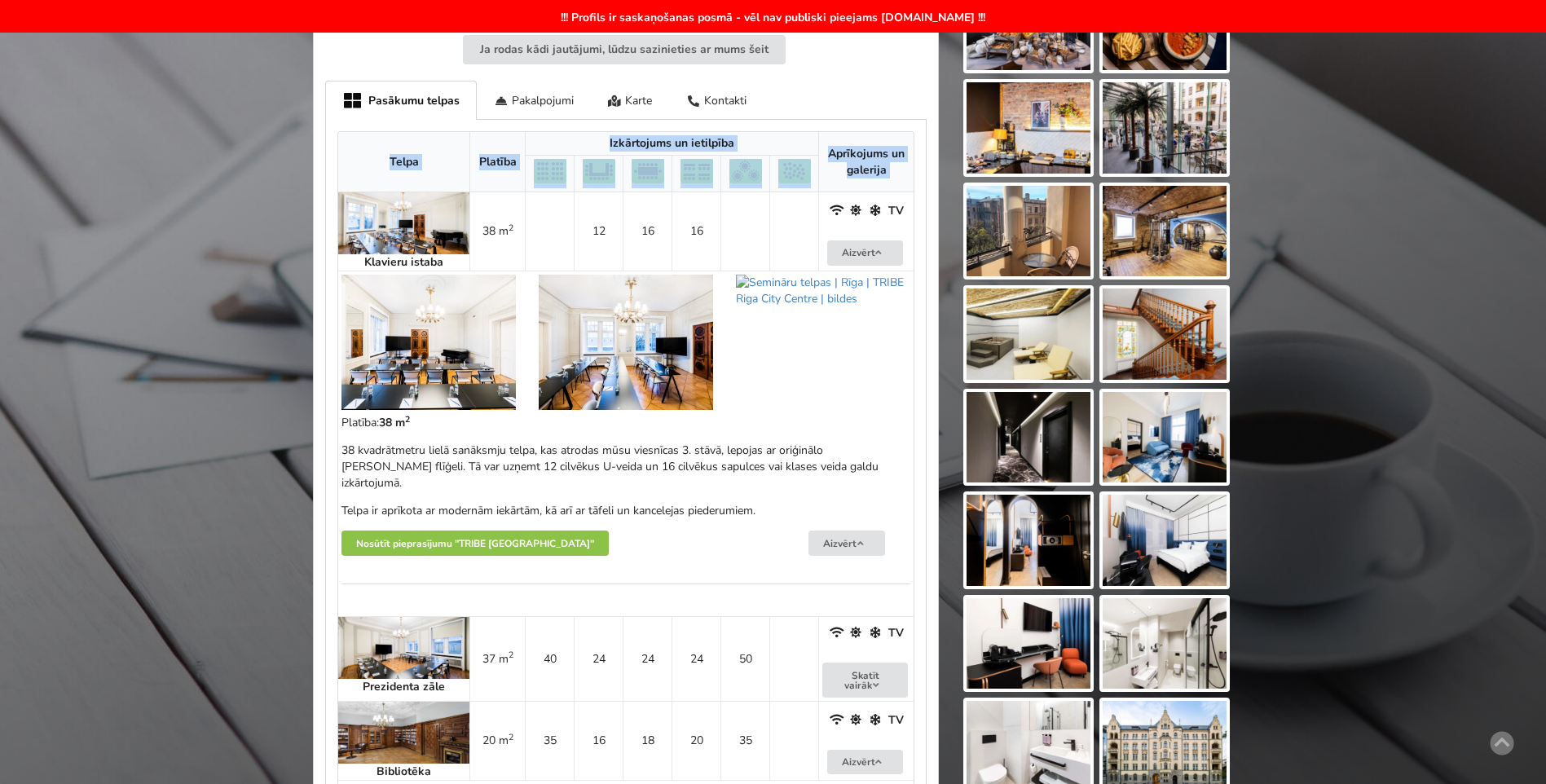
click at [412, 335] on img at bounding box center [428, 342] width 174 height 135
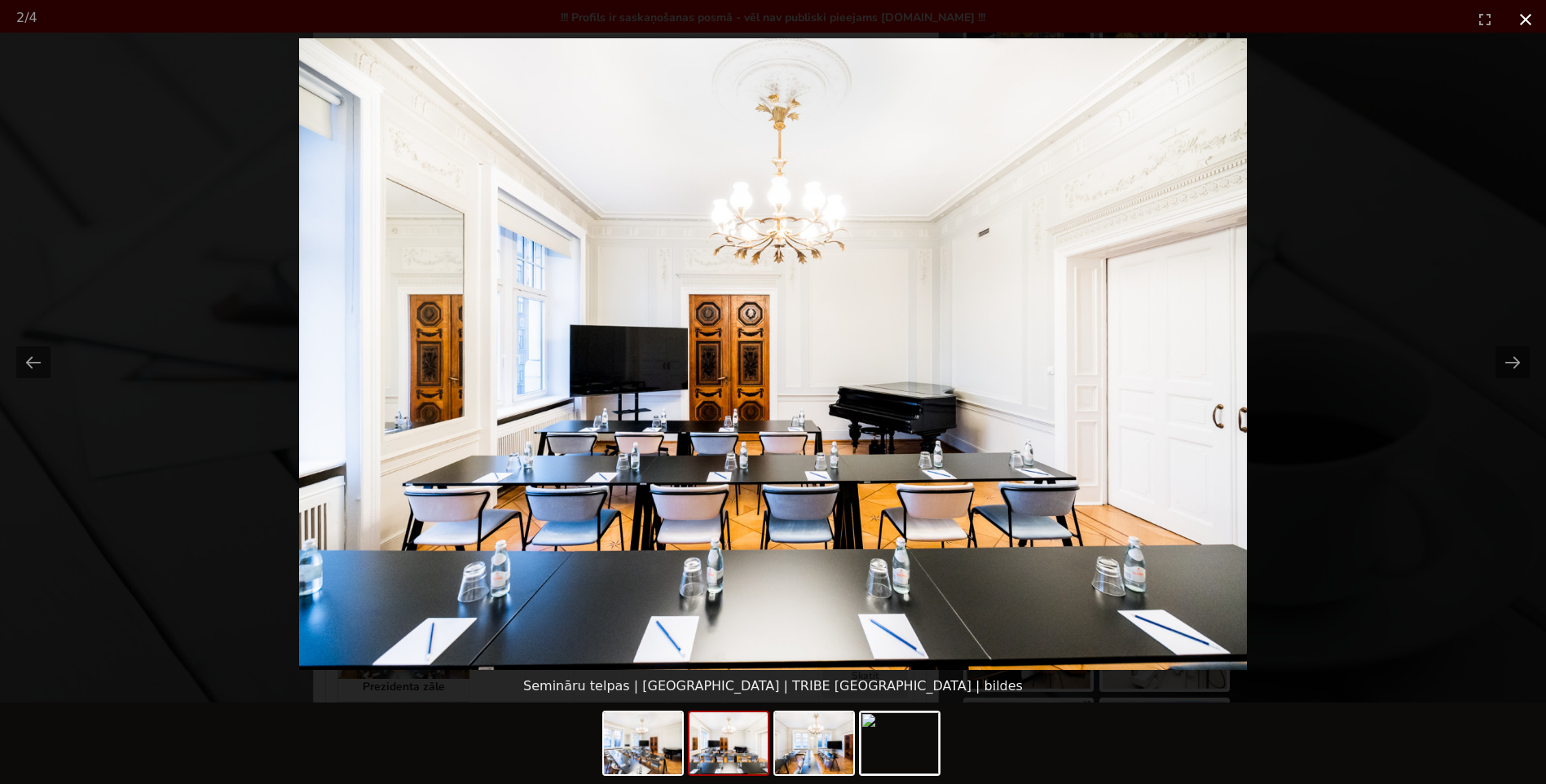
click at [1518, 16] on button "Close gallery" at bounding box center [1525, 19] width 41 height 38
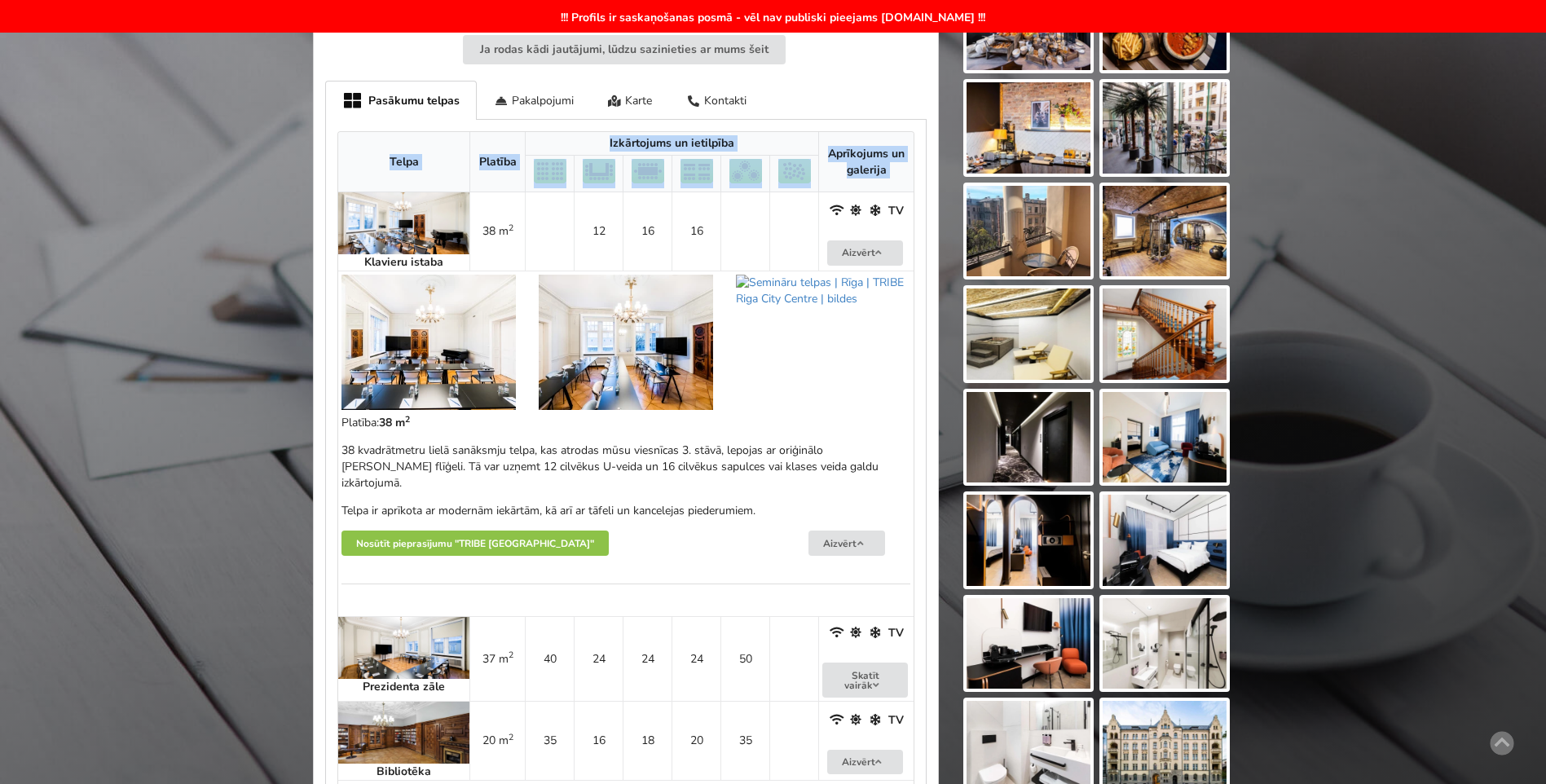
click at [398, 222] on img at bounding box center [404, 223] width 131 height 62
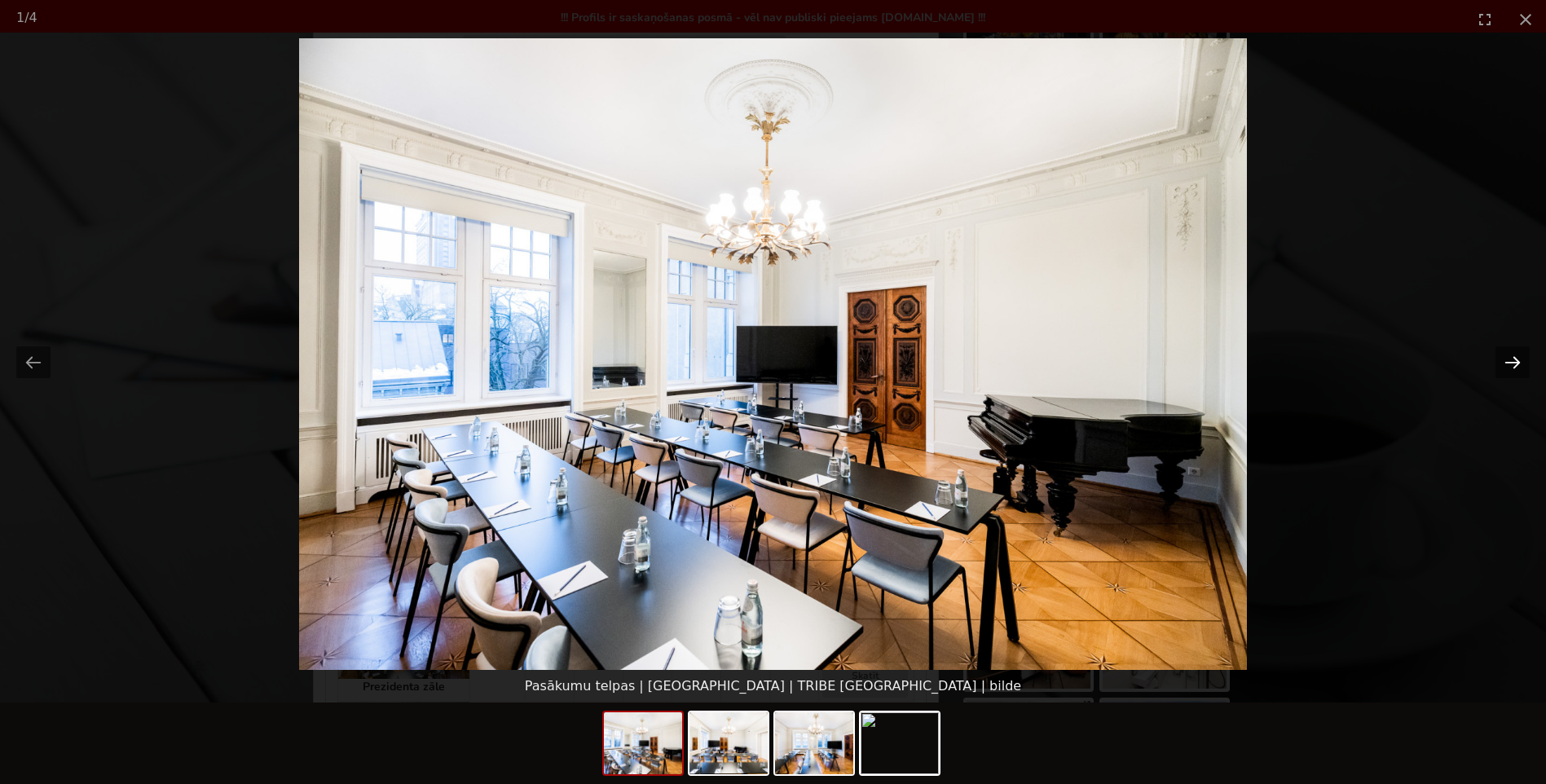
click at [1505, 358] on button "Next slide" at bounding box center [1512, 362] width 35 height 32
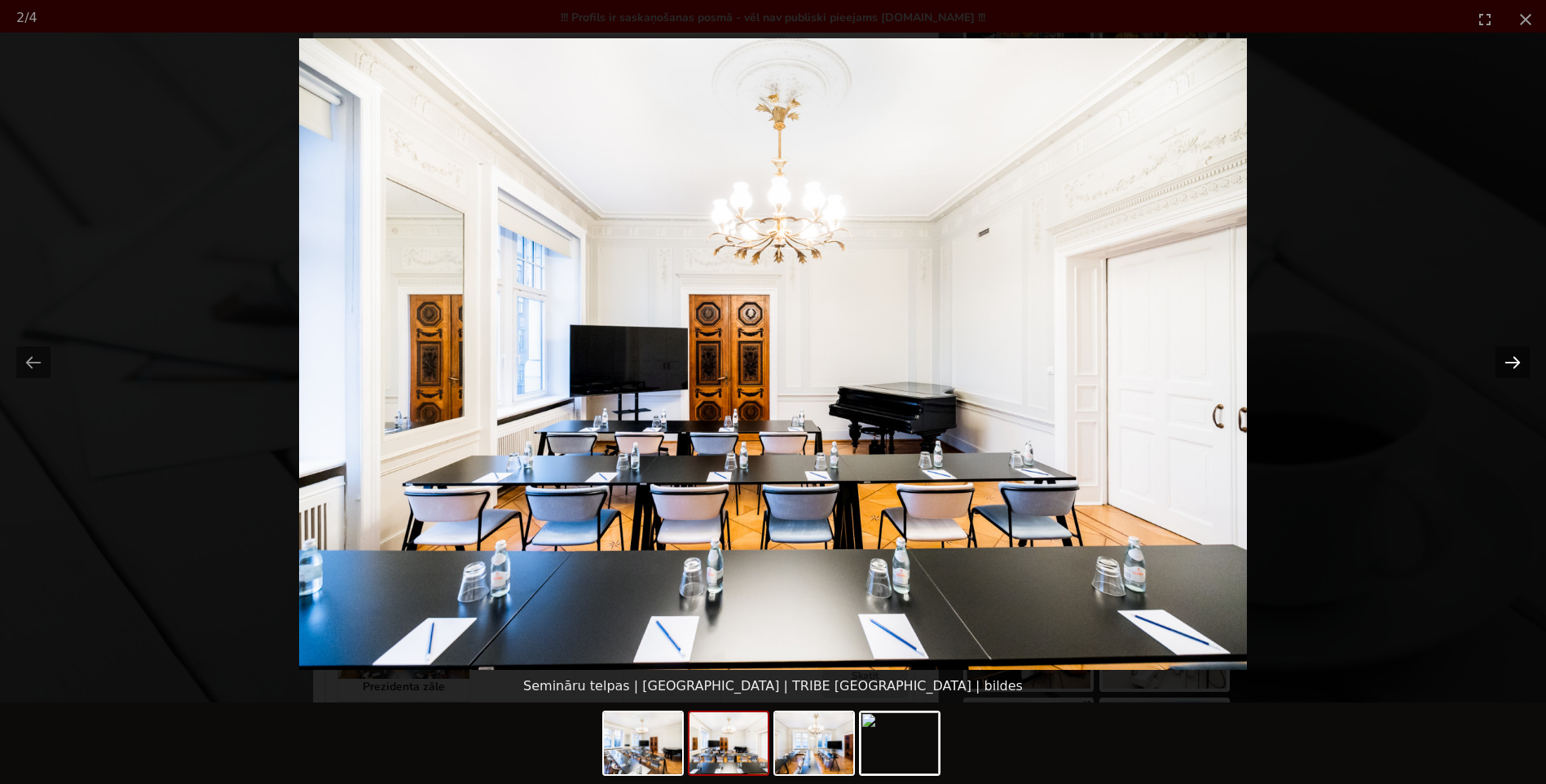
click at [1514, 359] on button "Next slide" at bounding box center [1512, 362] width 35 height 32
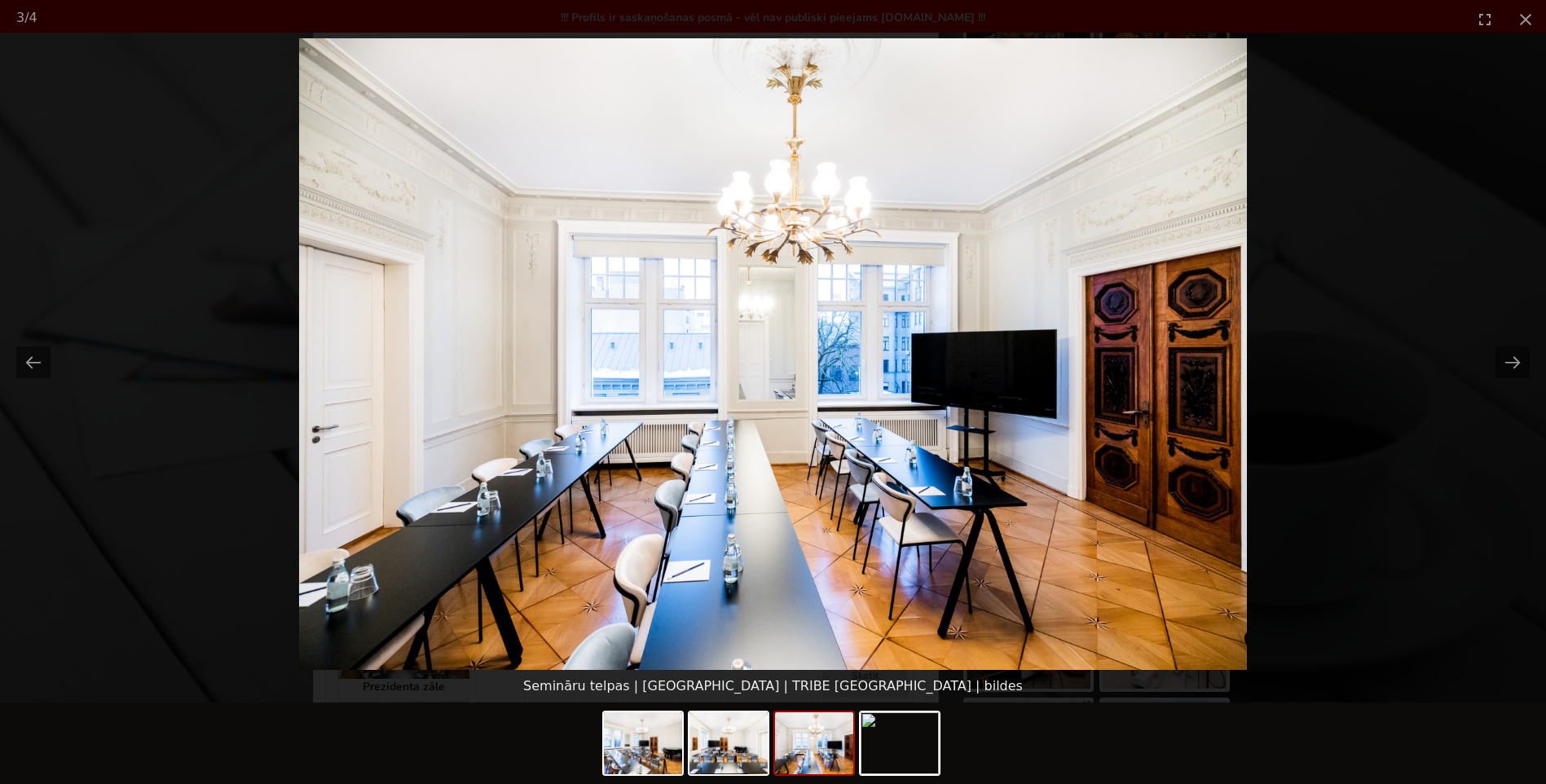
drag, startPoint x: 1341, startPoint y: 159, endPoint x: 1505, endPoint y: 90, distance: 177.9
click at [1341, 159] on picture at bounding box center [773, 353] width 1546 height 631
click at [1522, 14] on button "Close gallery" at bounding box center [1525, 19] width 41 height 38
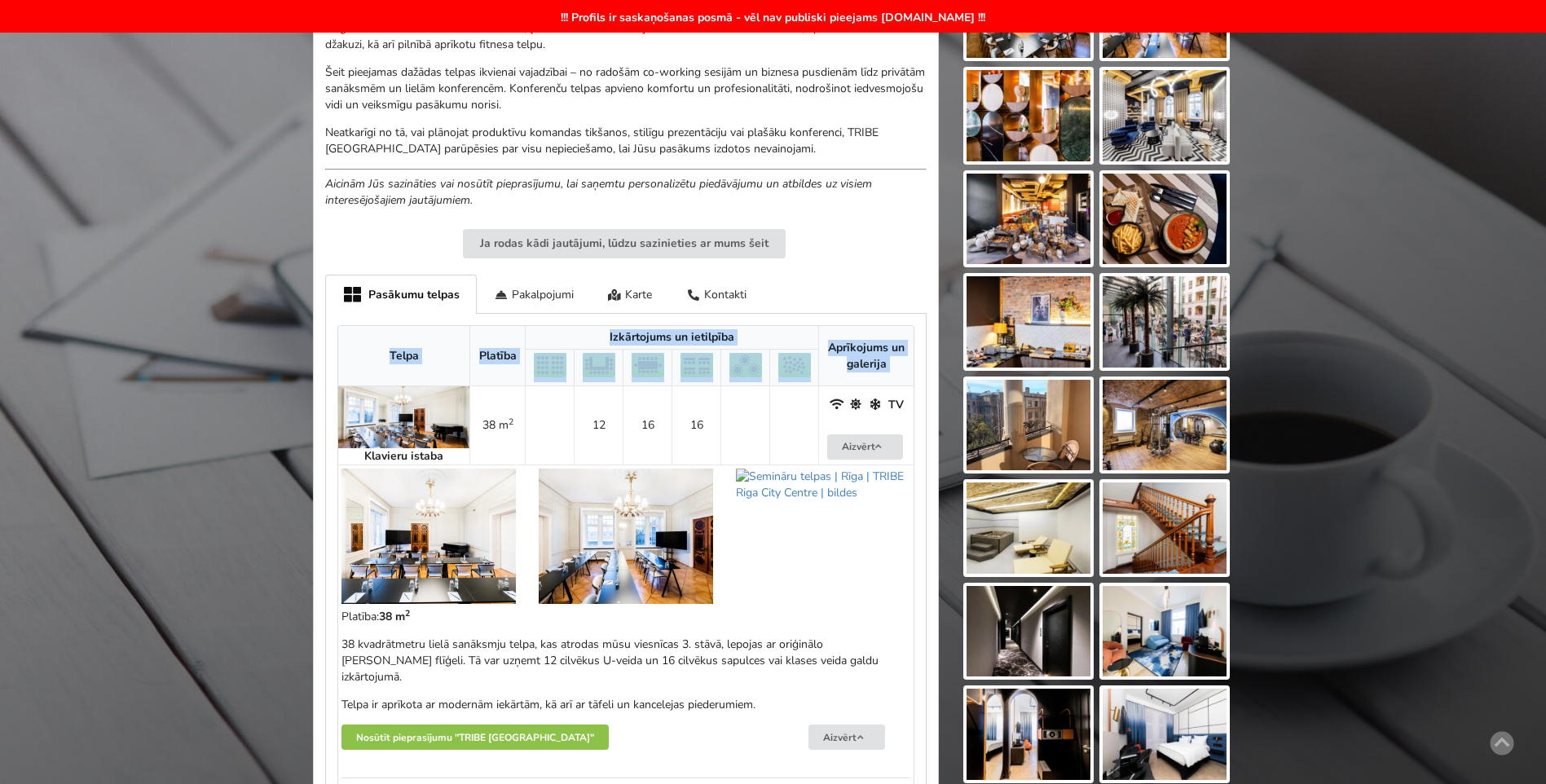
scroll to position [734, 0]
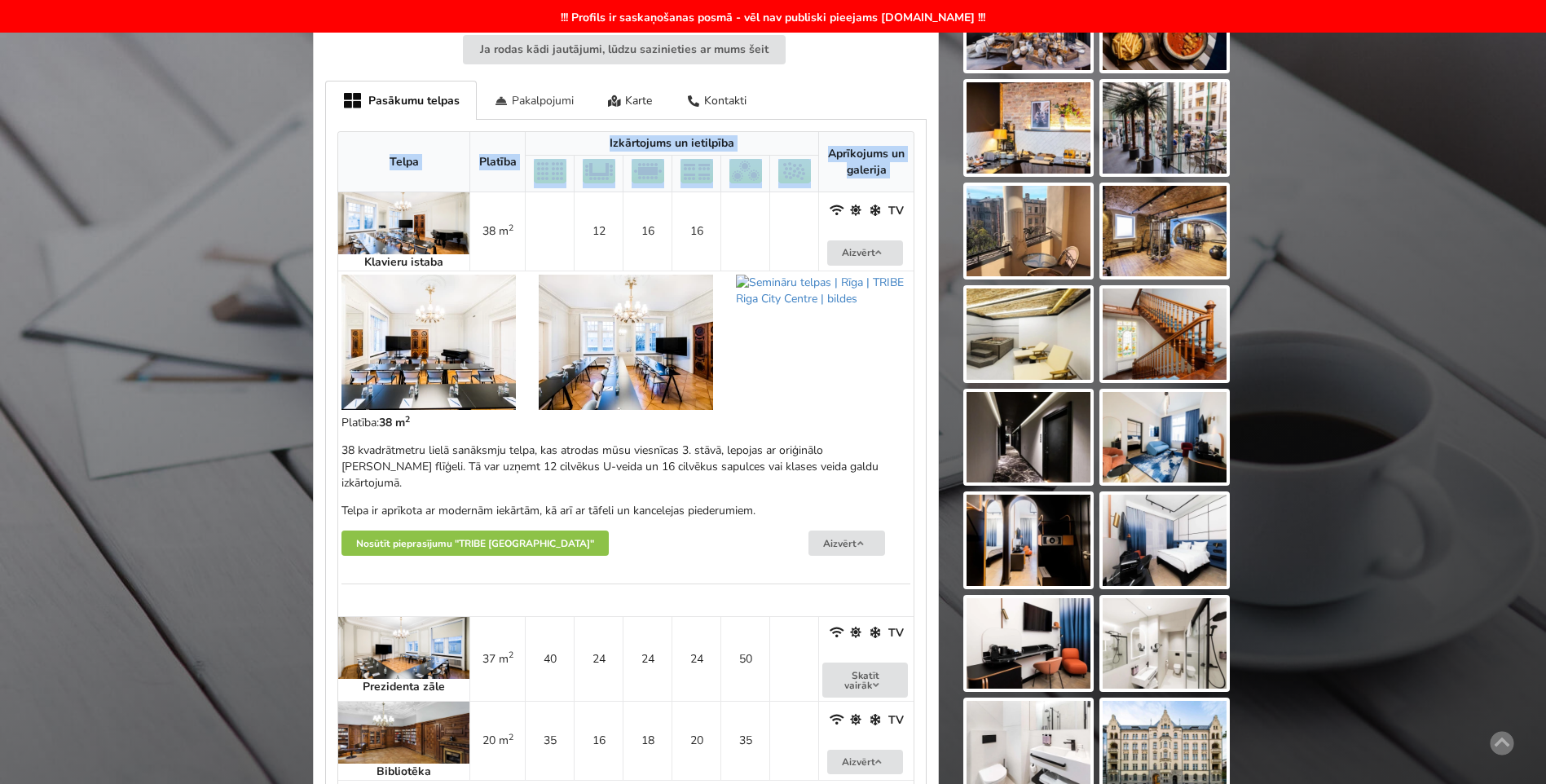
click at [527, 98] on div "Pakalpojumi" at bounding box center [533, 100] width 114 height 38
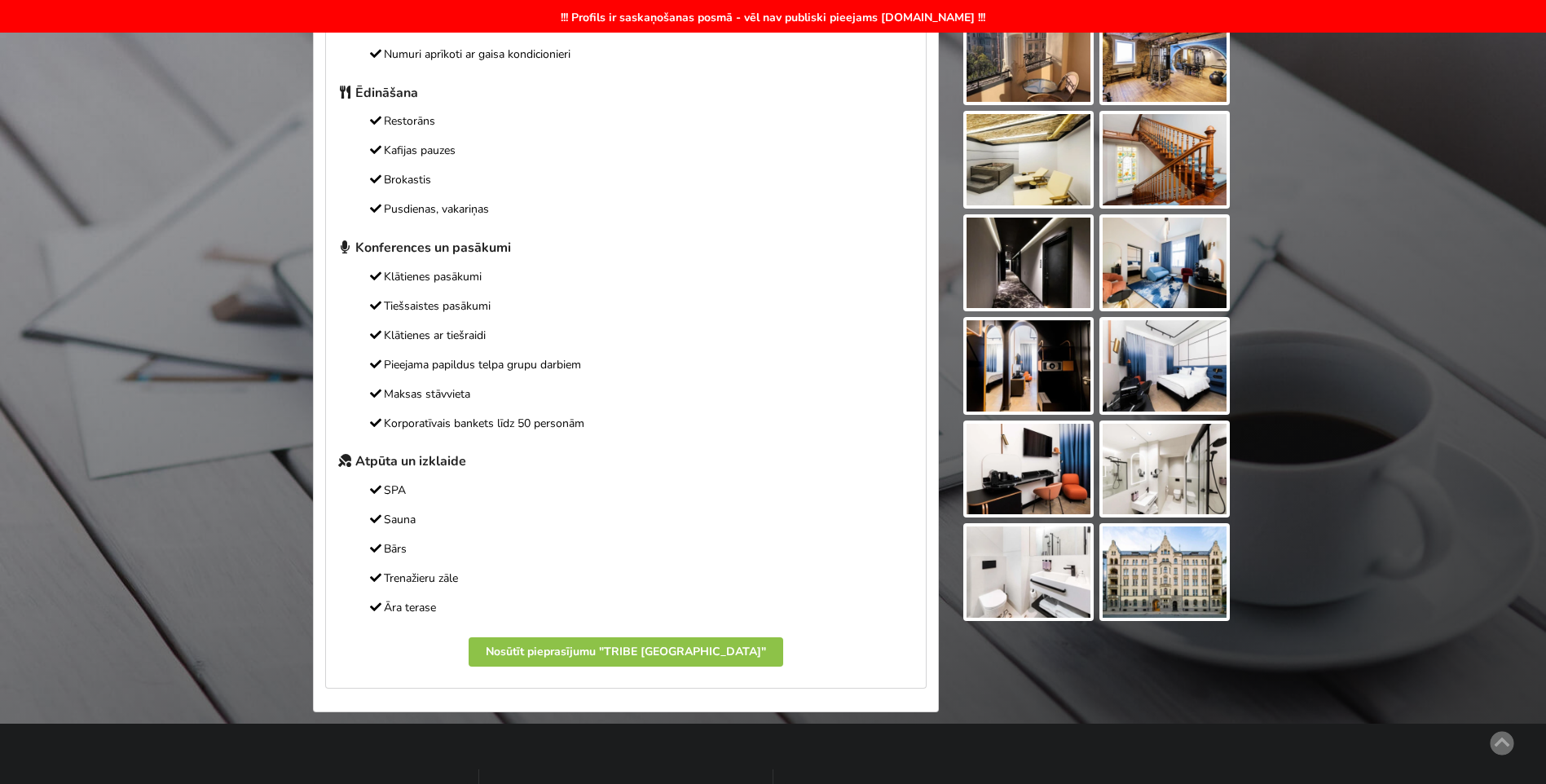
scroll to position [652, 0]
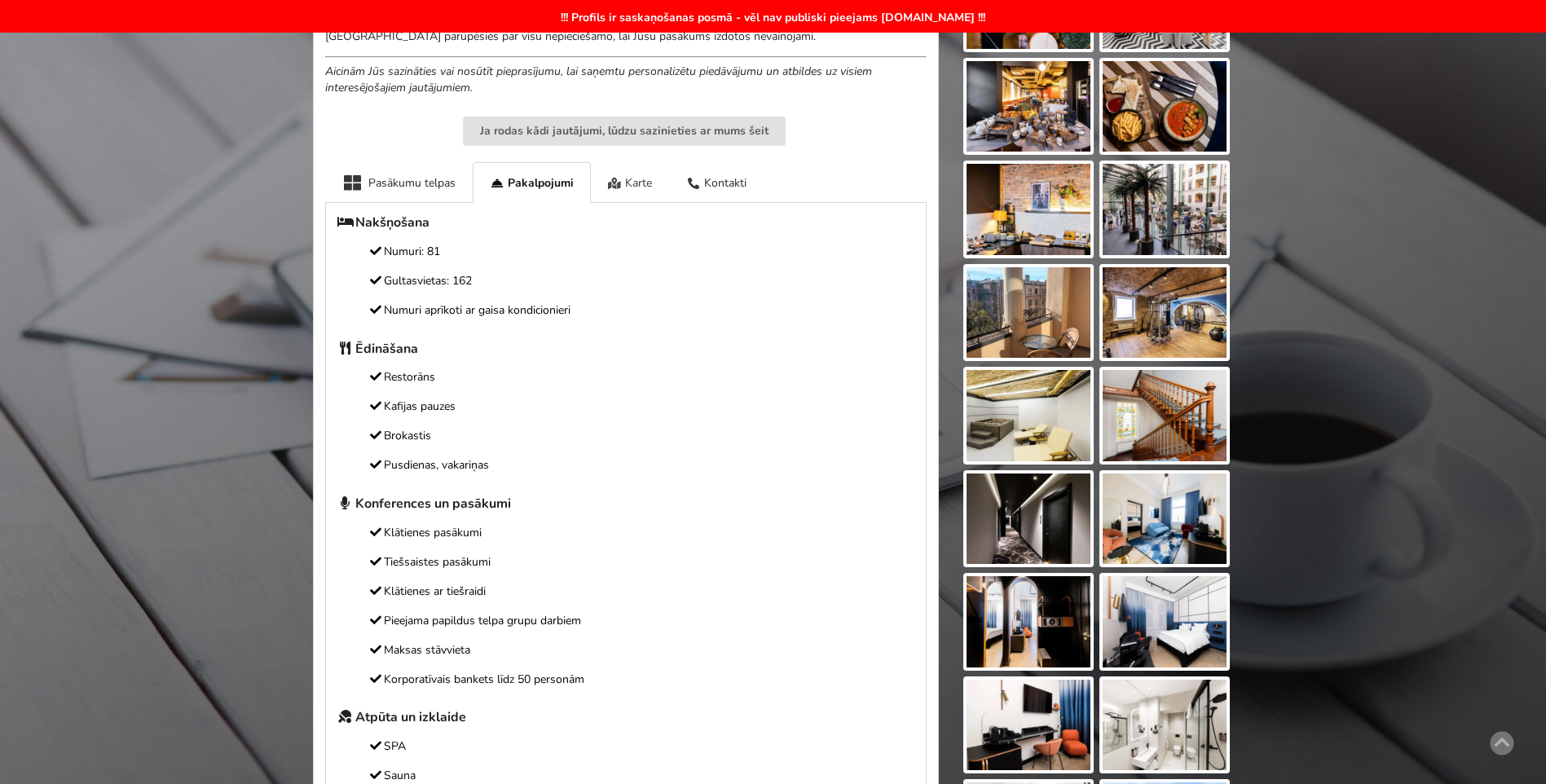
click at [637, 193] on div "Karte" at bounding box center [630, 182] width 79 height 40
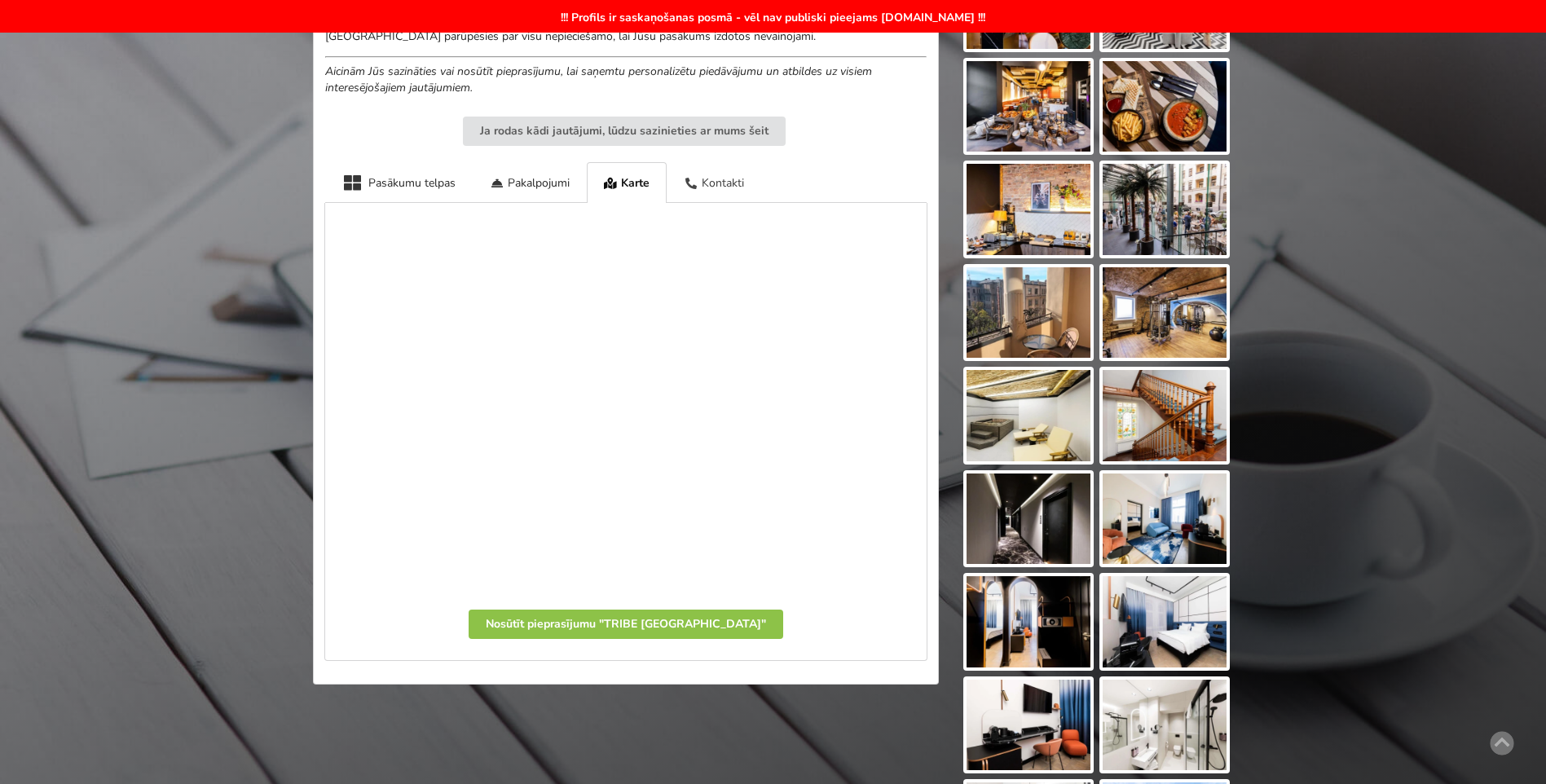
click at [719, 186] on div "Kontakti" at bounding box center [713, 182] width 94 height 40
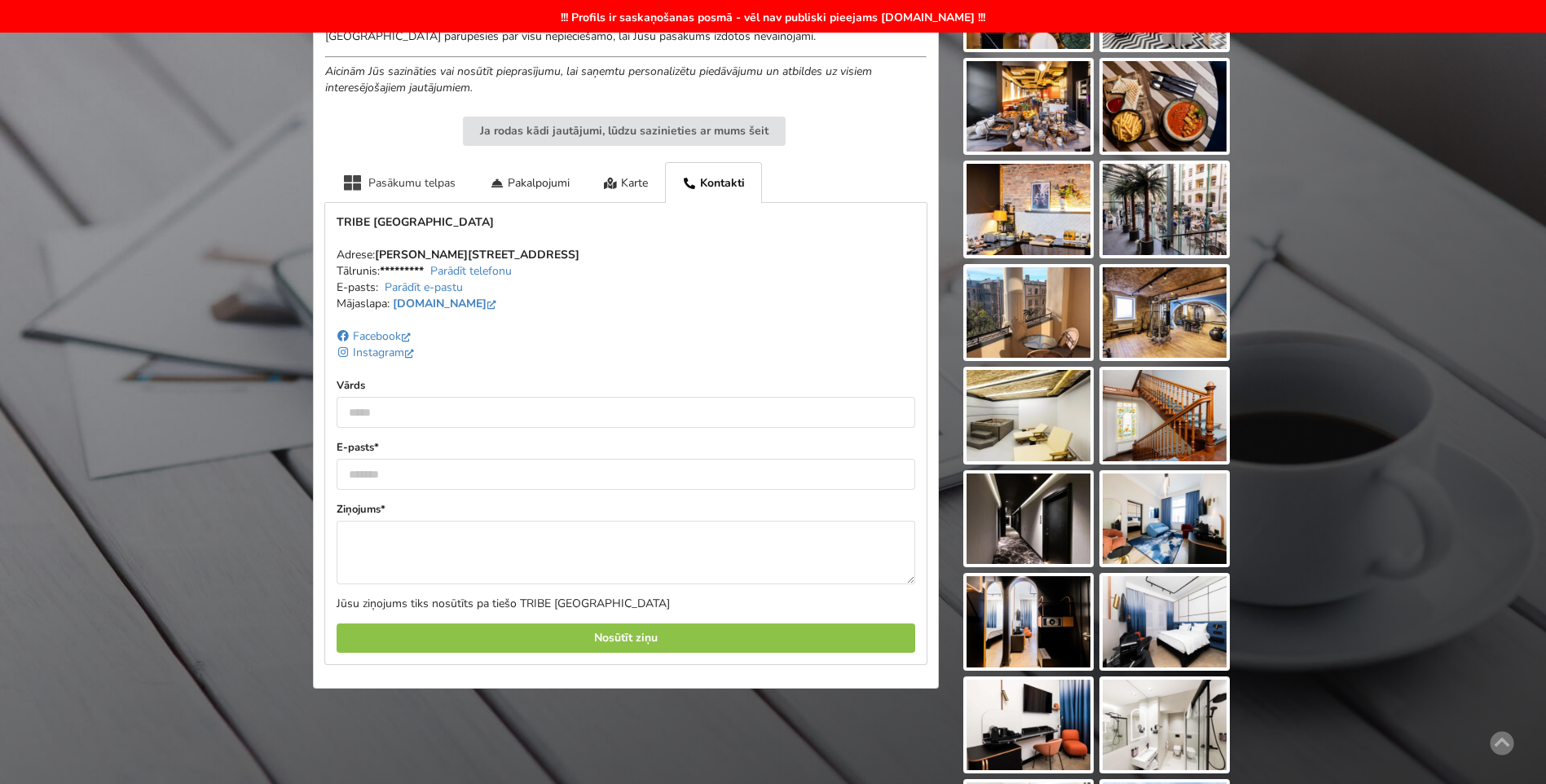
click at [429, 185] on div "Pasākumu telpas" at bounding box center [399, 182] width 147 height 40
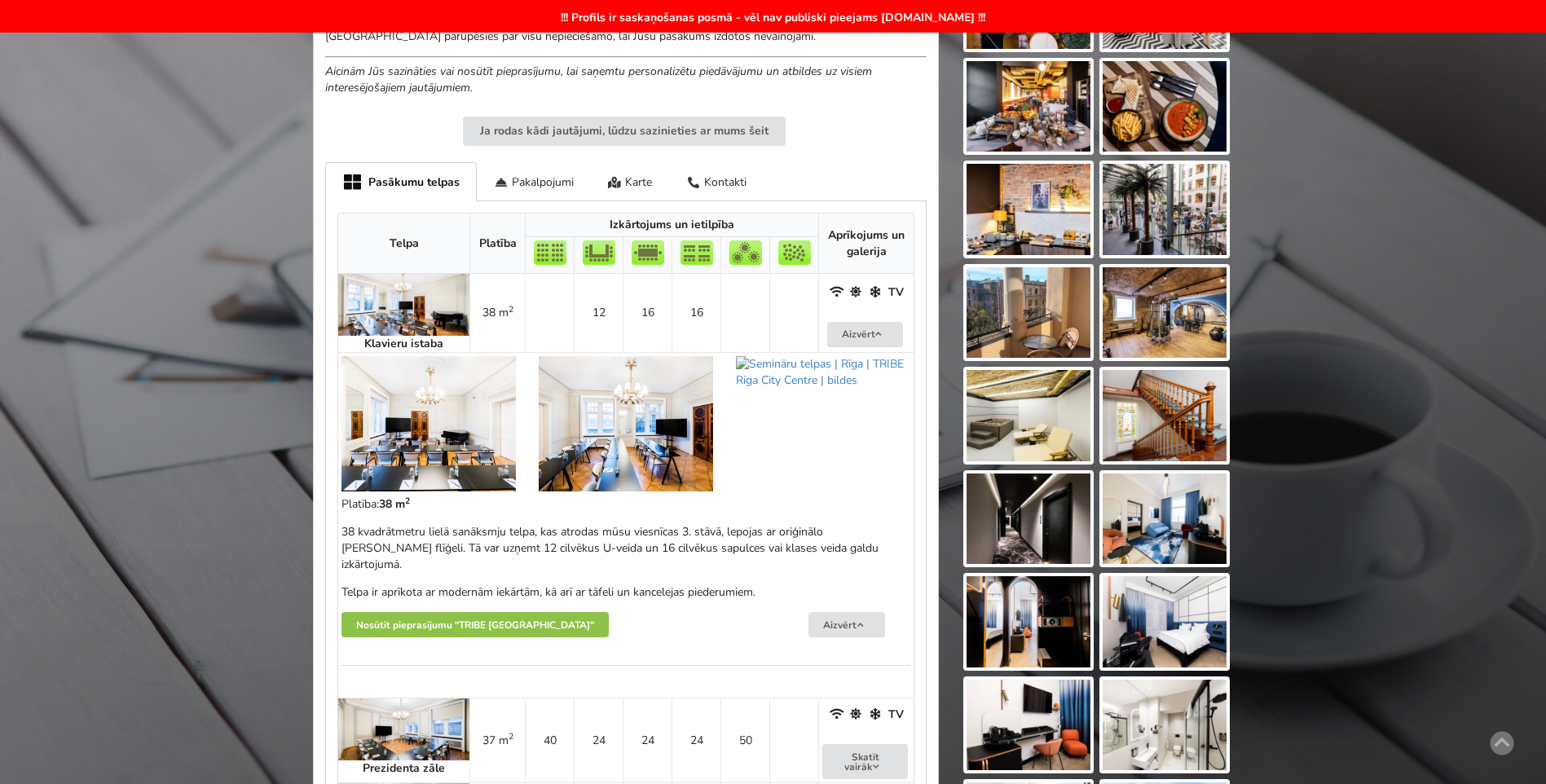
click at [819, 172] on div "Pasākumu telpas Pakalpojumi Karte Kontakti" at bounding box center [626, 182] width 601 height 39
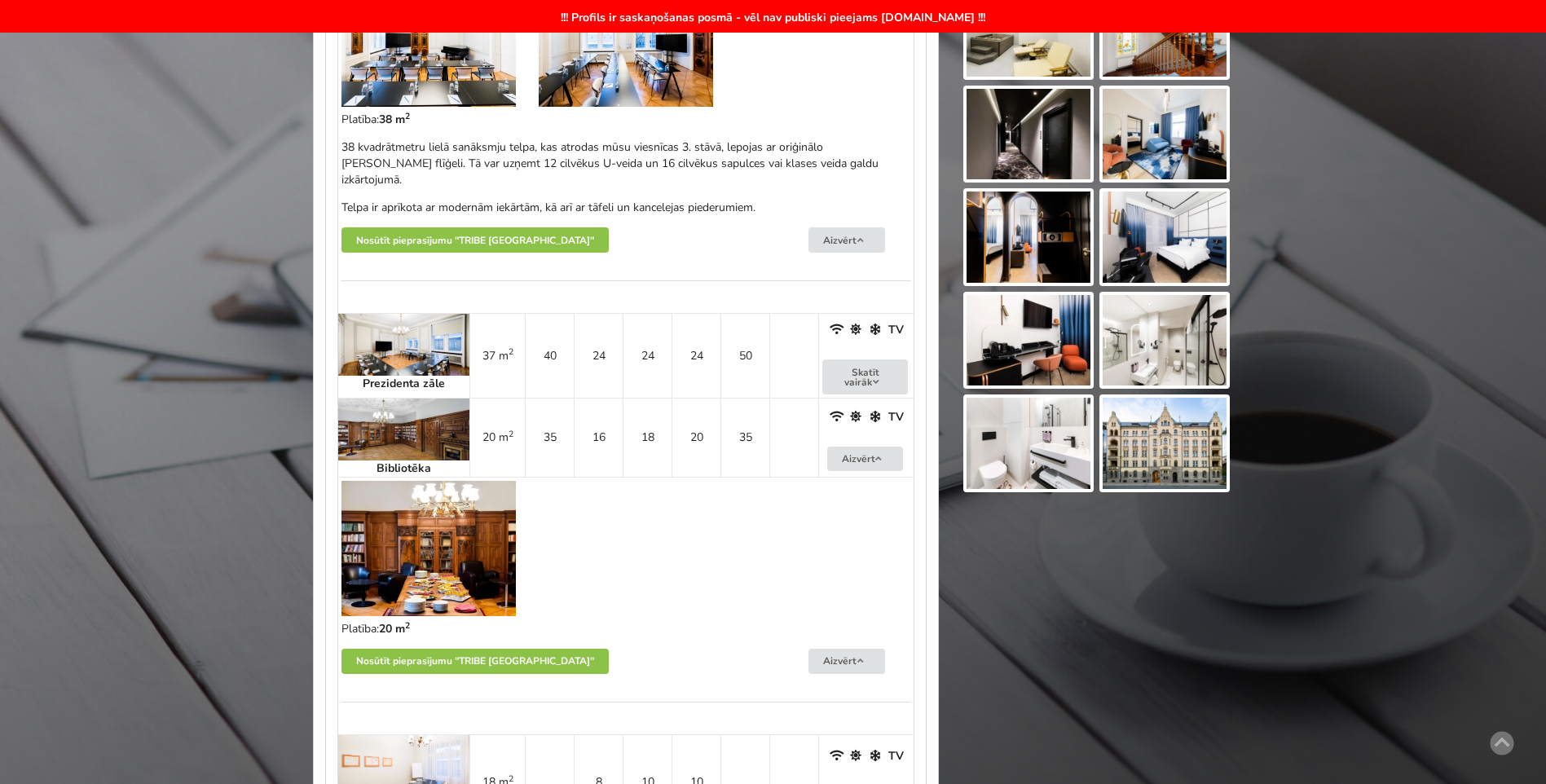
scroll to position [1059, 0]
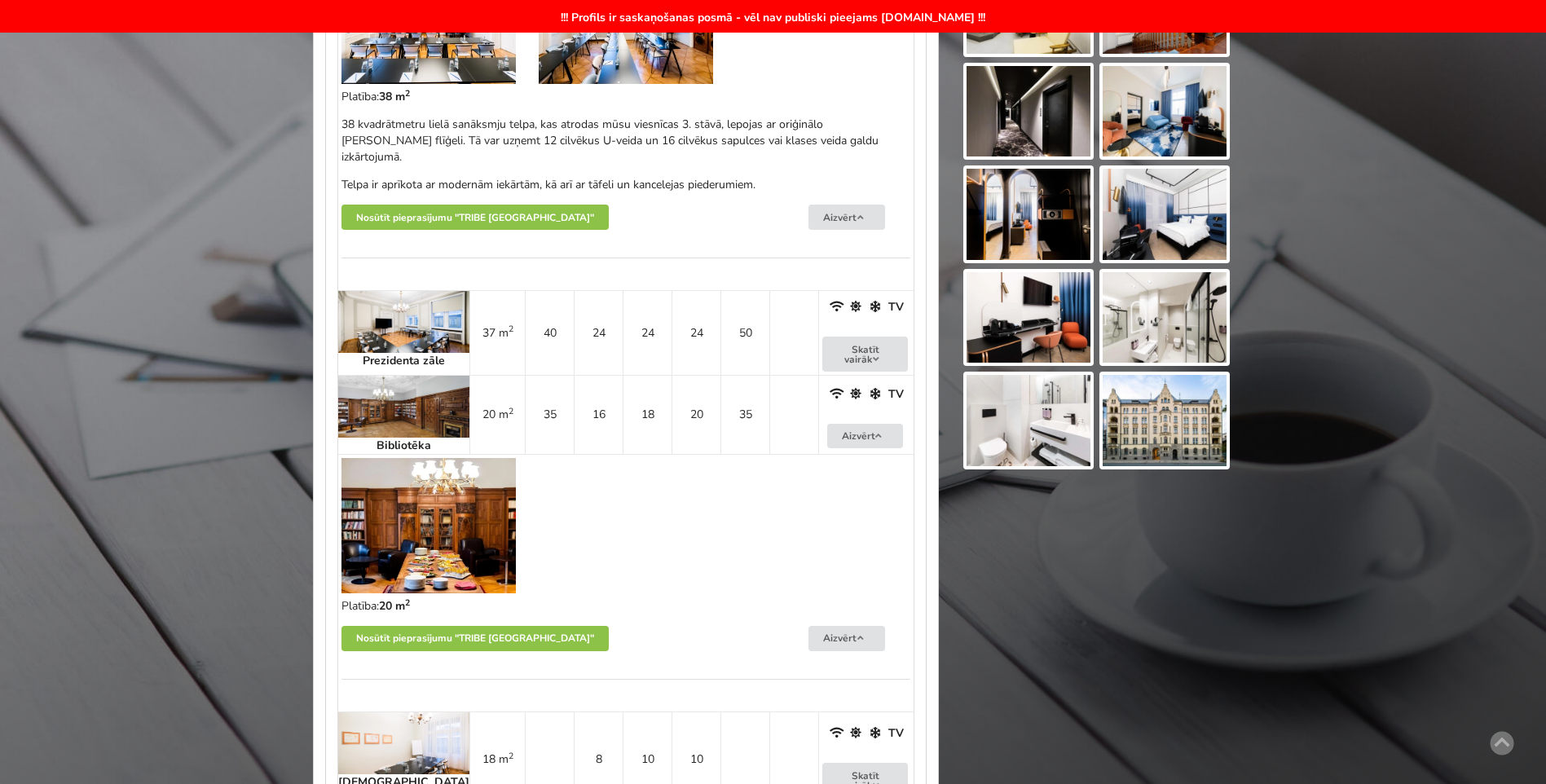
click at [389, 392] on img at bounding box center [404, 406] width 131 height 62
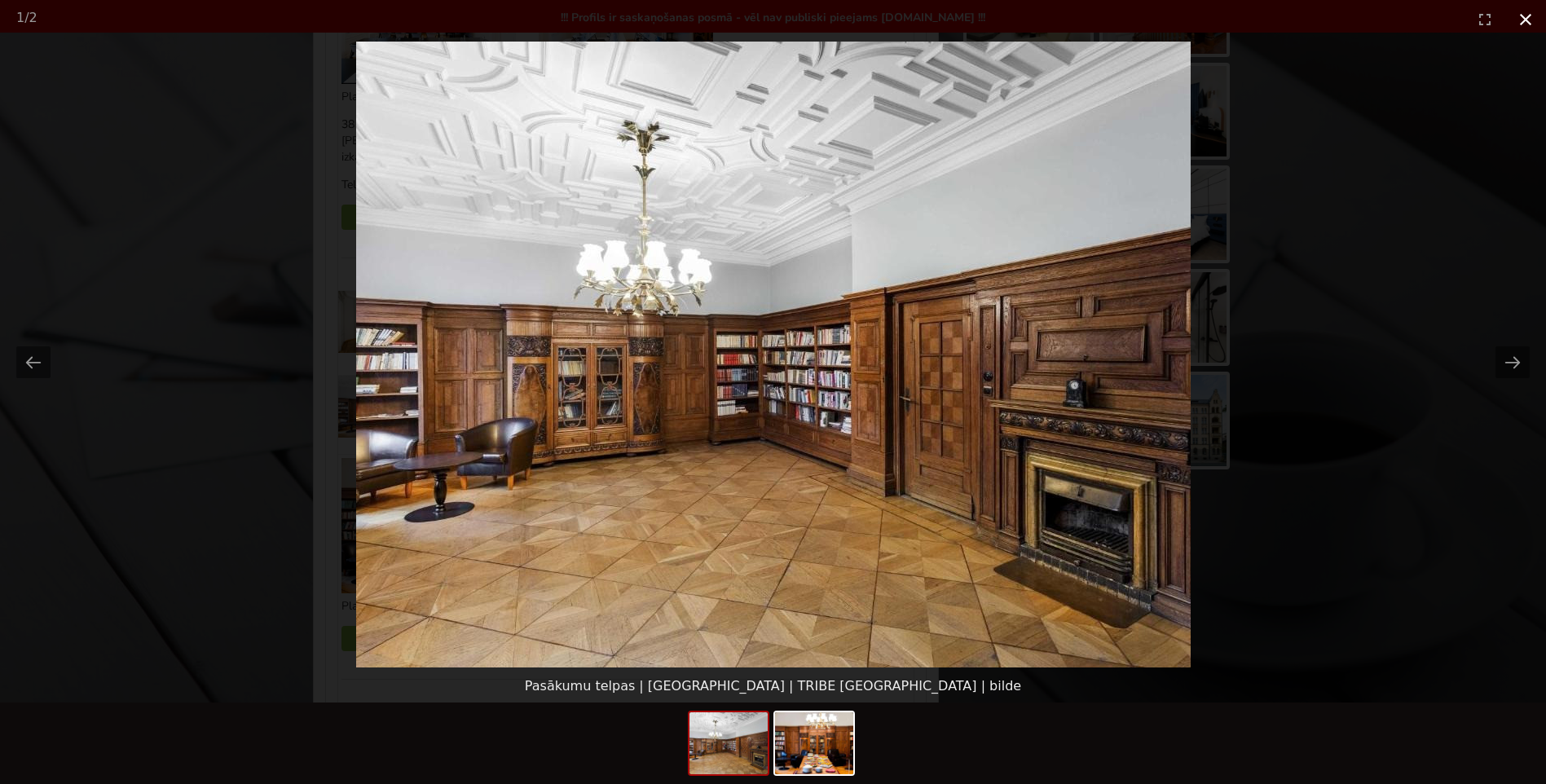
click at [1525, 16] on button "Close gallery" at bounding box center [1525, 19] width 41 height 38
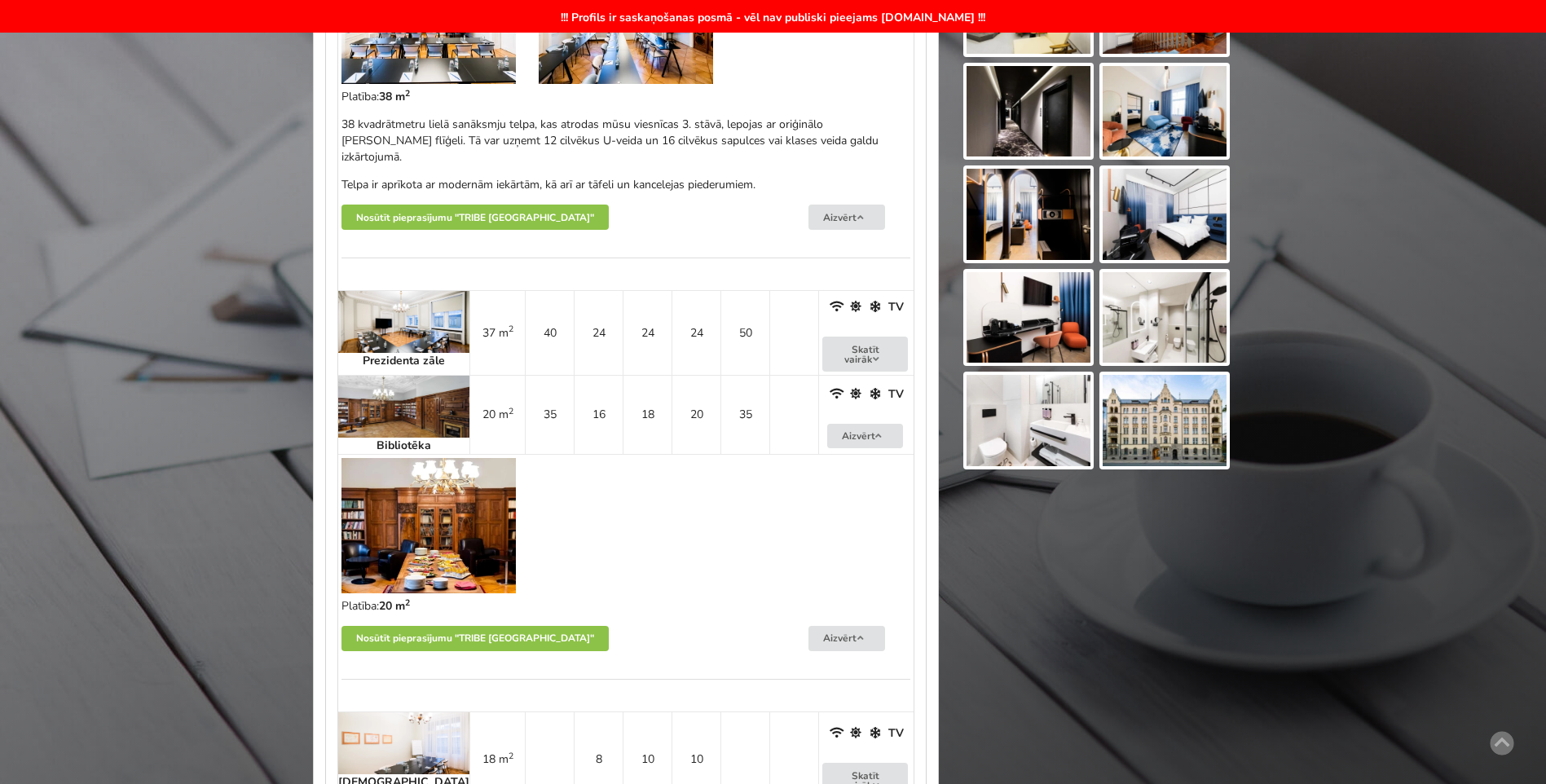
click at [680, 484] on div at bounding box center [626, 528] width 592 height 163
click at [837, 424] on button "Aizvērt" at bounding box center [865, 436] width 76 height 25
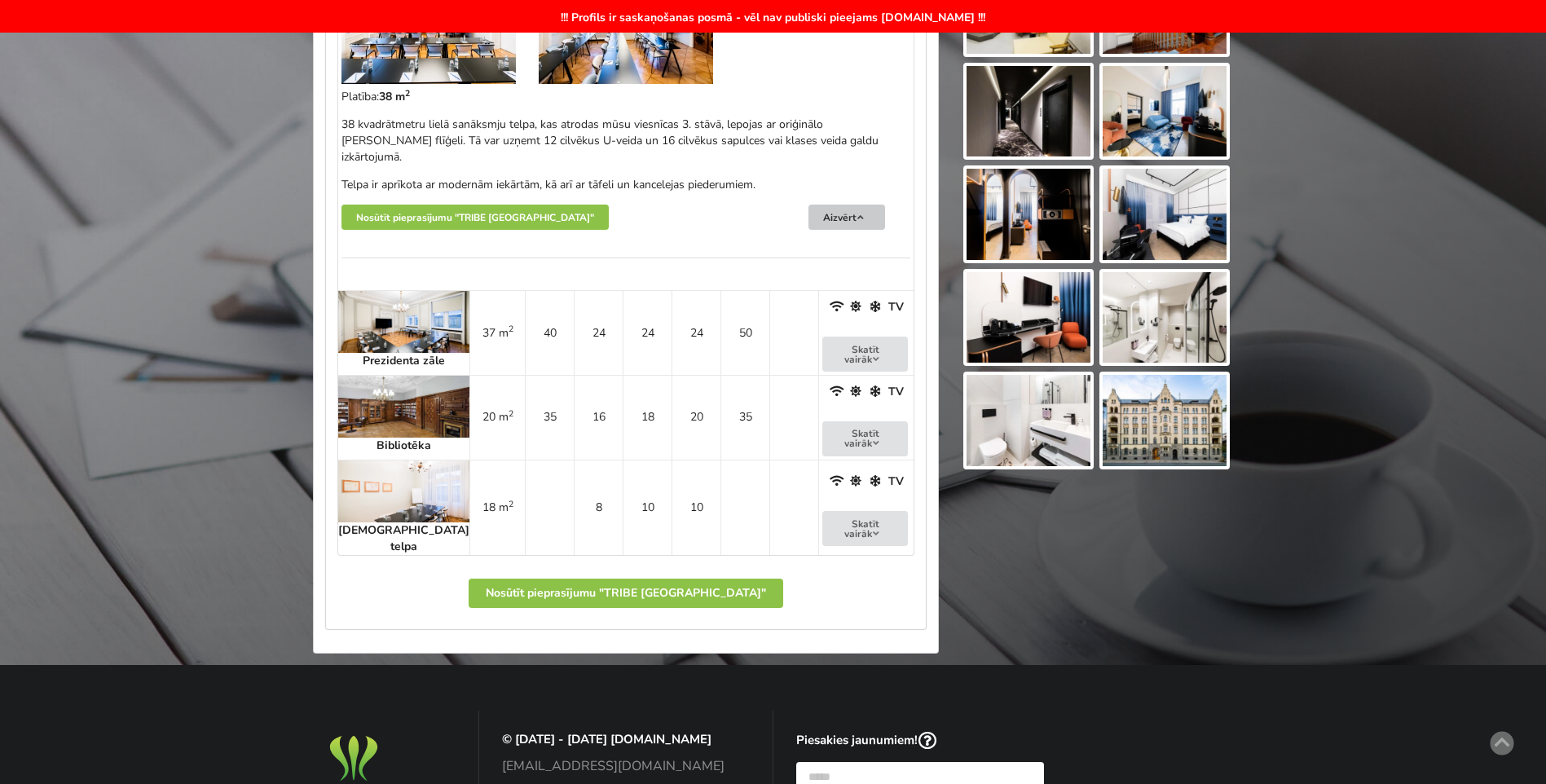
click at [839, 204] on button "Aizvērt" at bounding box center [847, 216] width 76 height 25
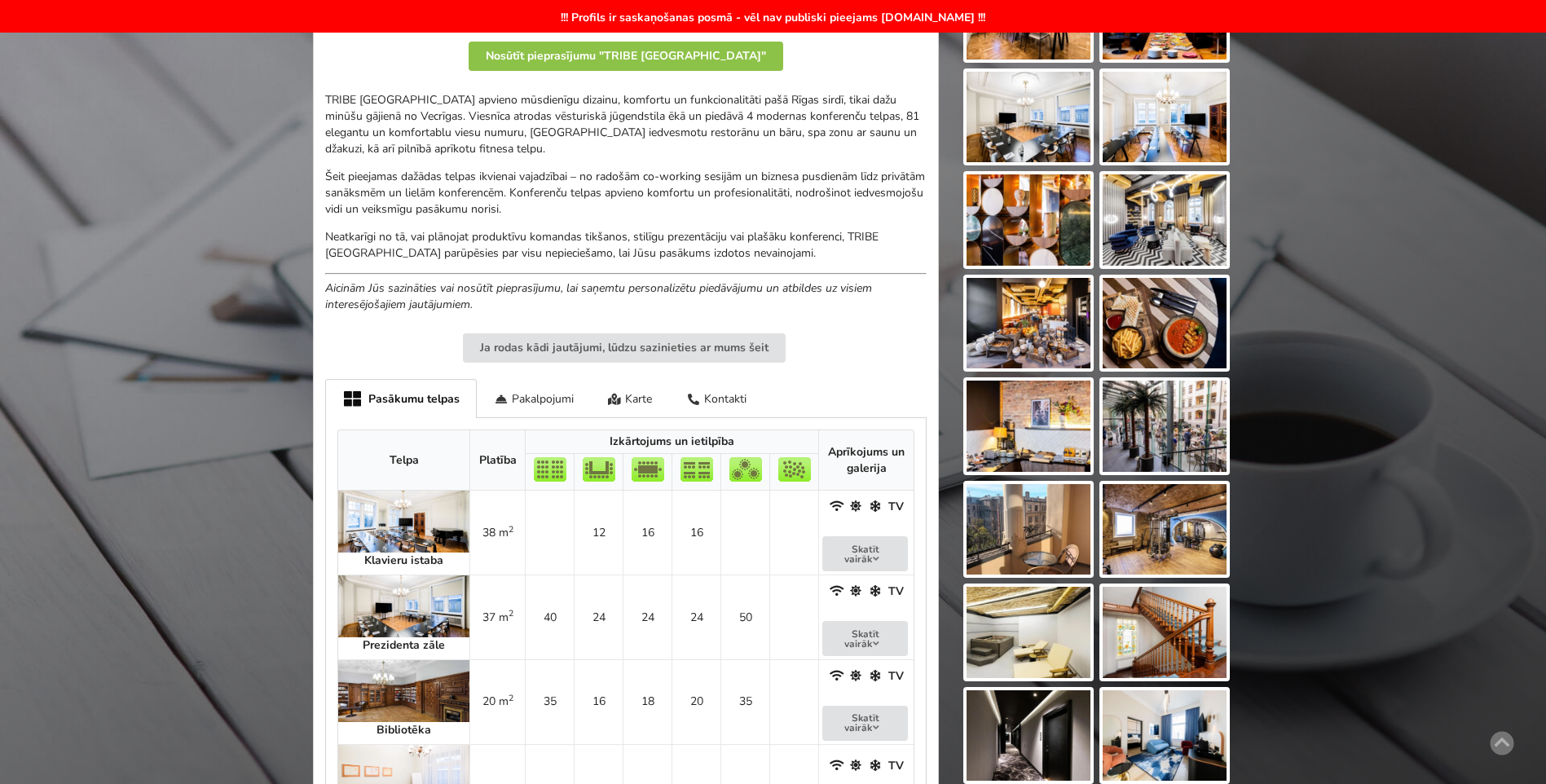
scroll to position [488, 0]
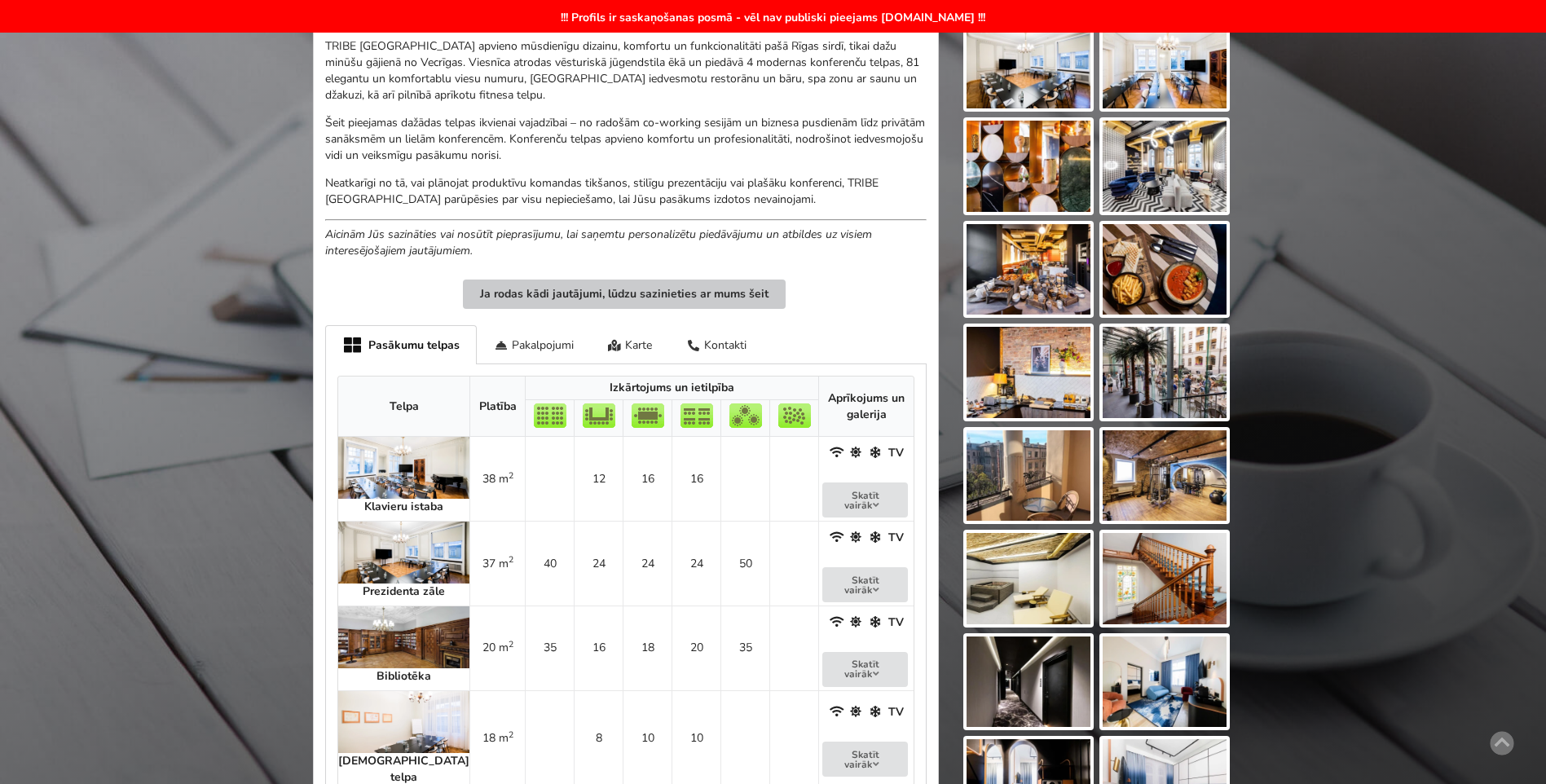
click at [529, 293] on button "Ja rodas kādi jautājumi, lūdzu sazinieties ar mums šeit" at bounding box center [624, 294] width 323 height 29
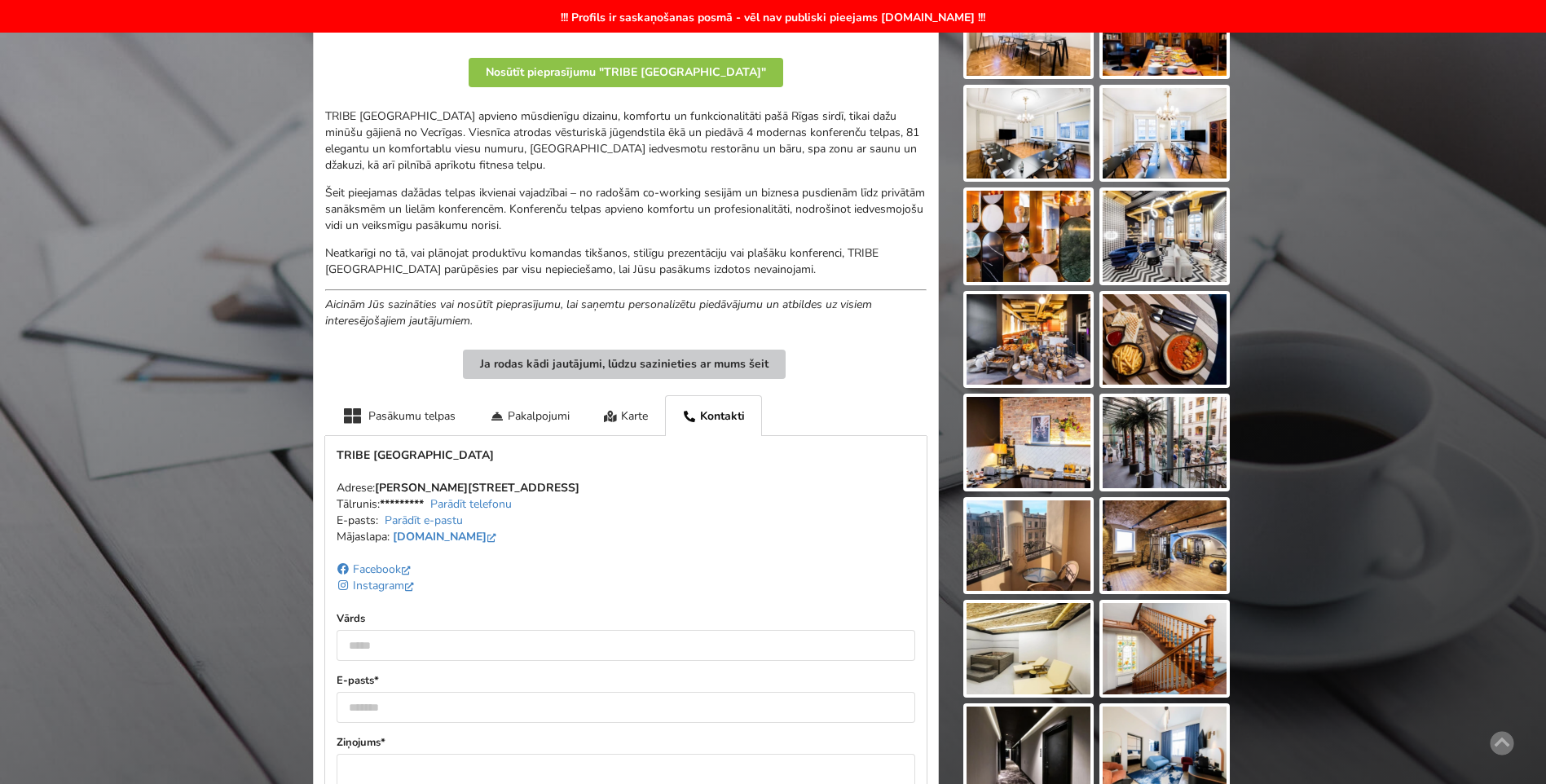
scroll to position [325, 0]
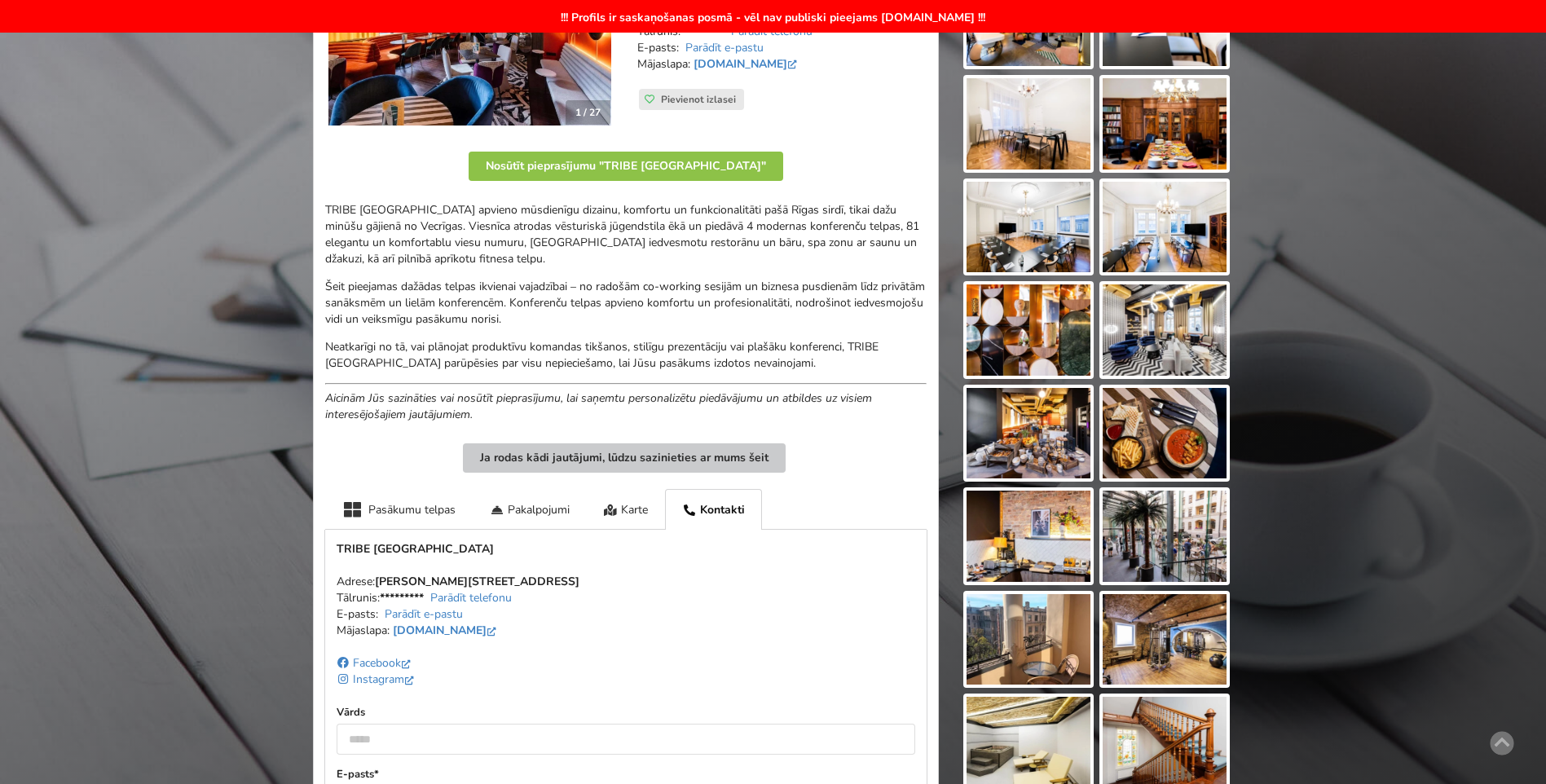
click at [568, 458] on button "Ja rodas kādi jautājumi, lūdzu sazinieties ar mums šeit" at bounding box center [624, 457] width 323 height 29
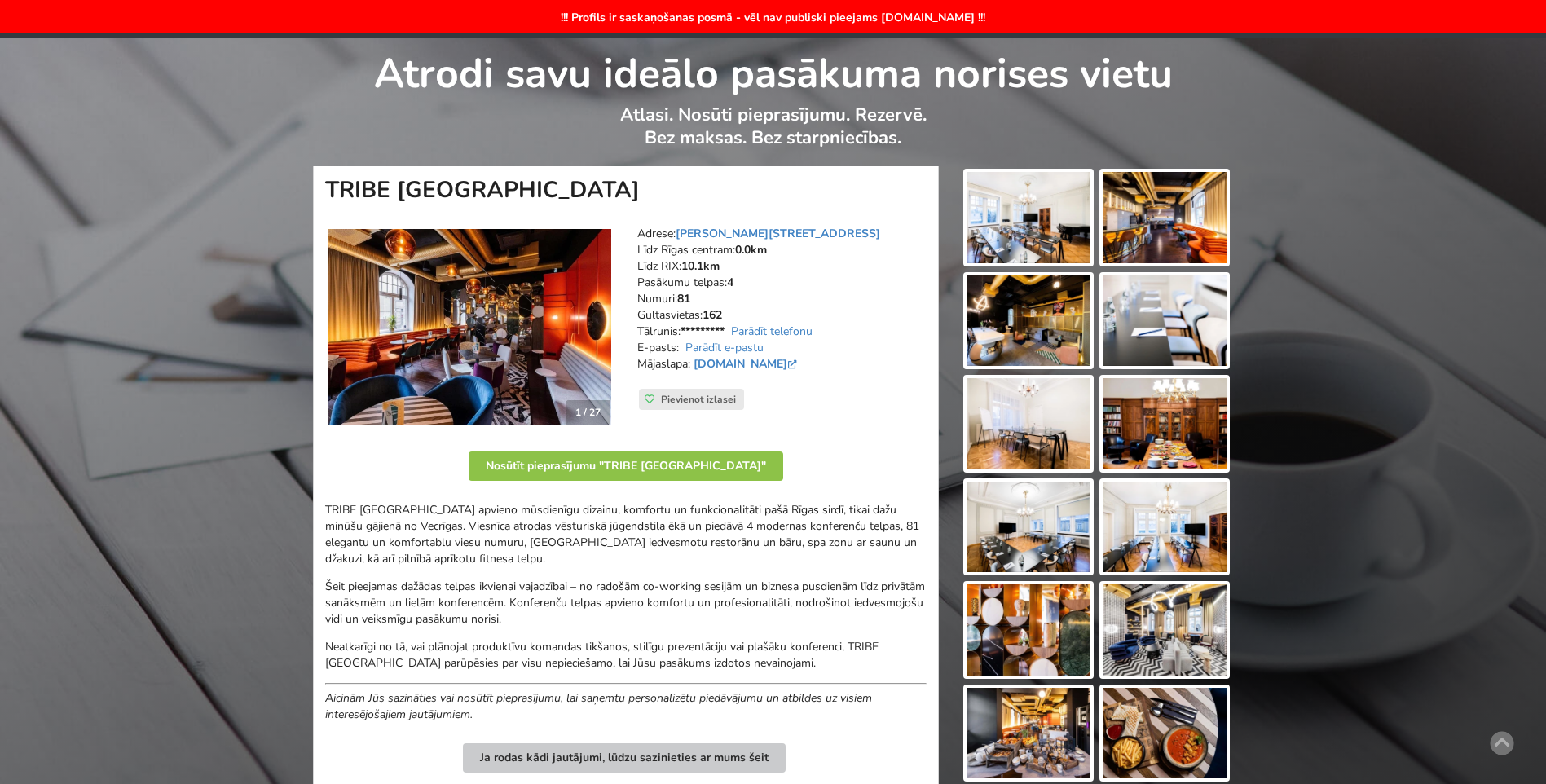
scroll to position [21, 0]
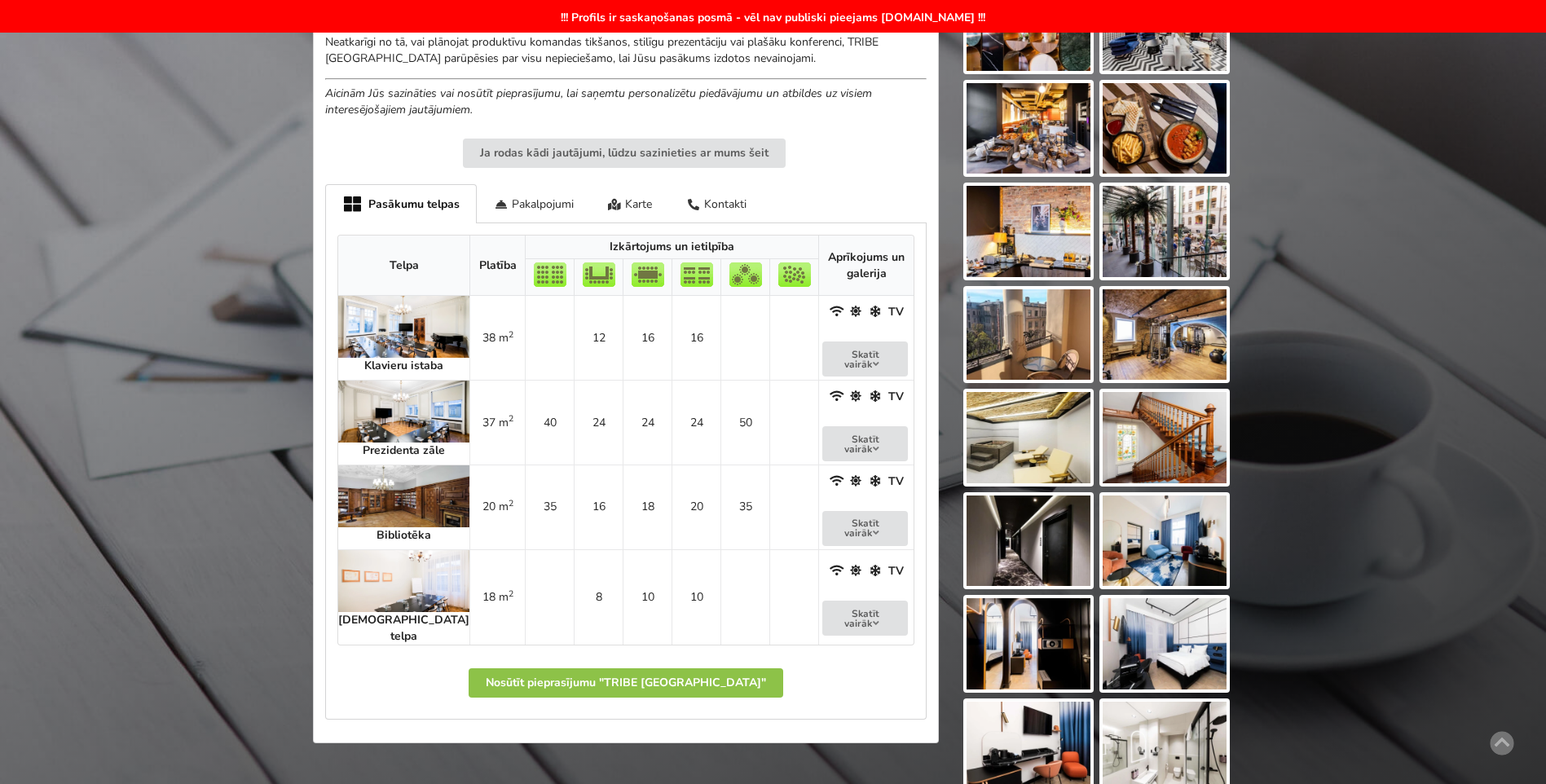
scroll to position [734, 0]
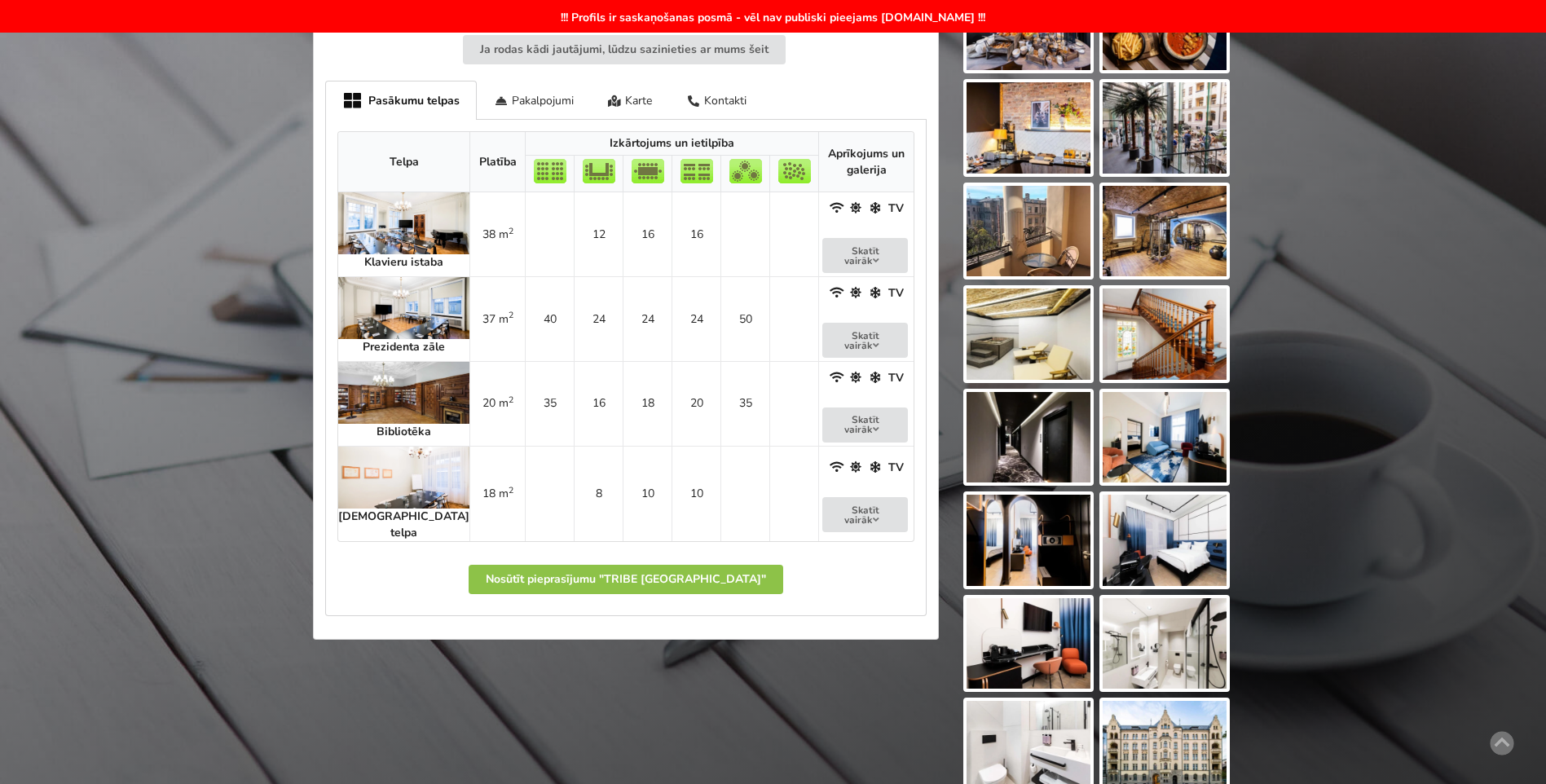
click at [503, 689] on div "TRIBE Riga City Centre 1 / 27 Adrese: Krišjāņa Valdemāra iela 23, Rīga Līdz Rīg…" at bounding box center [626, 129] width 647 height 1341
click at [534, 682] on div "TRIBE Riga City Centre 1 / 27 Adrese: Krišjāņa Valdemāra iela 23, Rīga Līdz Rīg…" at bounding box center [626, 129] width 647 height 1341
click at [269, 516] on div "!!! Profils ir saskaņošanas posmā - vēl nav publiski pieejams BalticMeetingRoom…" at bounding box center [773, 70] width 1546 height 1479
